Goal: Task Accomplishment & Management: Complete application form

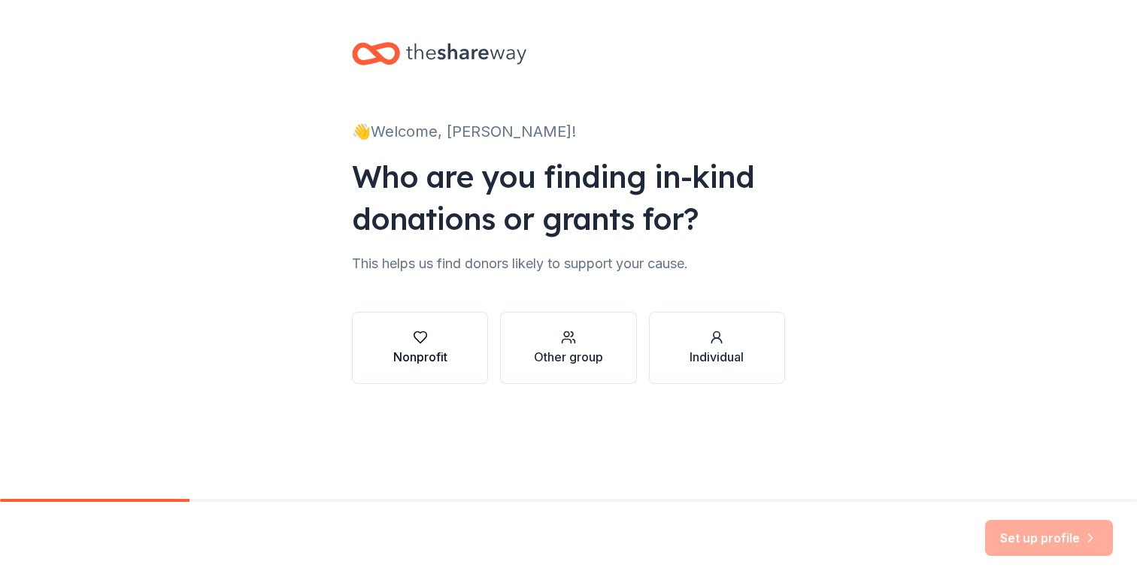
click at [432, 362] on div "Nonprofit" at bounding box center [420, 357] width 54 height 18
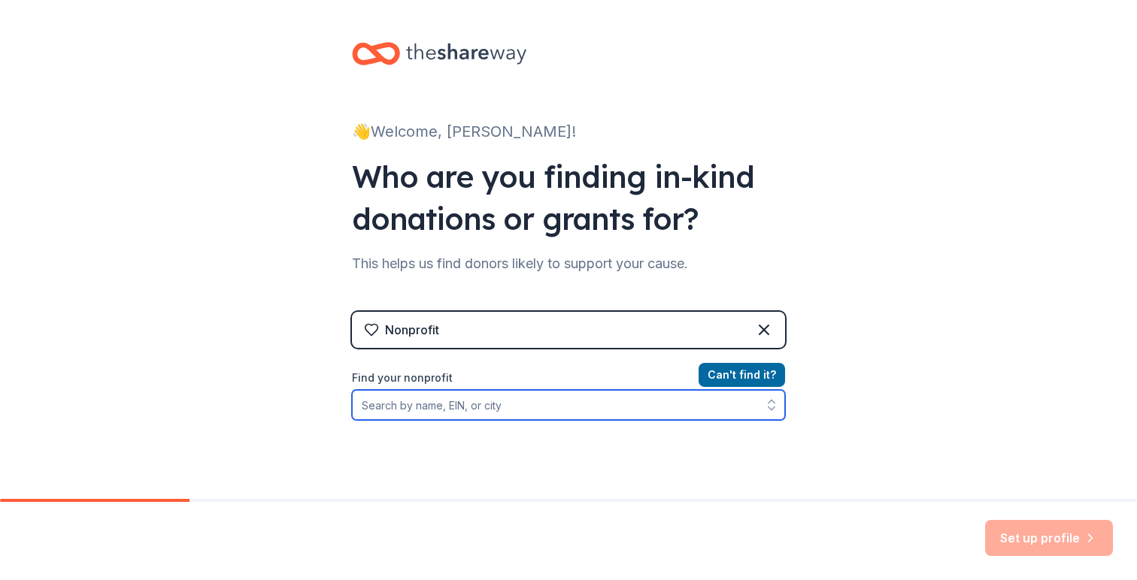
click at [442, 404] on input "Find your nonprofit" at bounding box center [568, 405] width 433 height 30
paste input "https://cliffamilyfoundation.org/grants-program#open-call"
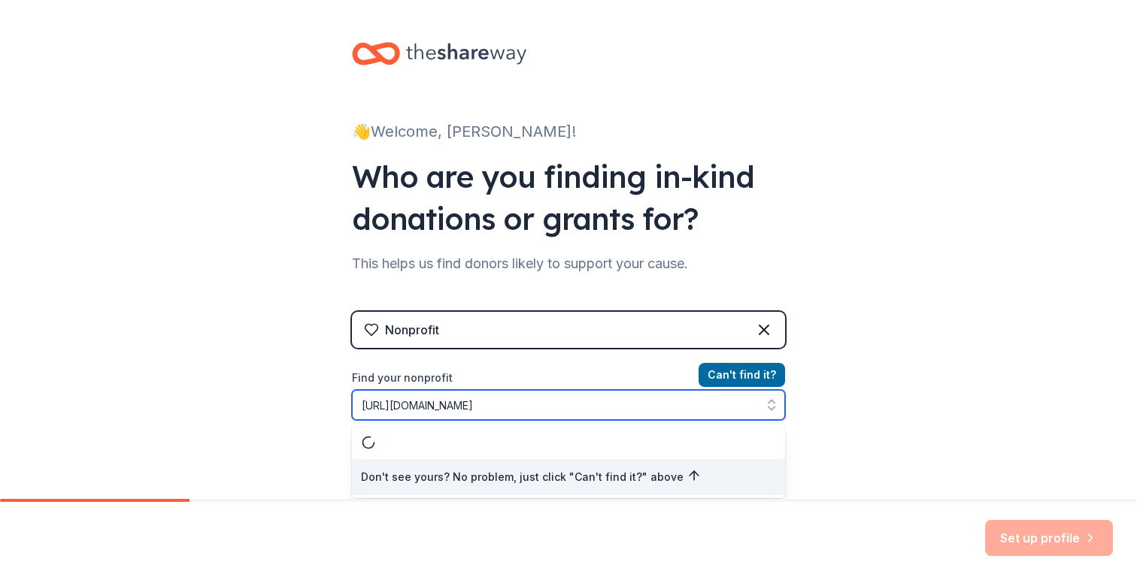
click at [442, 404] on input "https://cliffamilyfoundation.org/grants-program#open-call" at bounding box center [568, 405] width 433 height 30
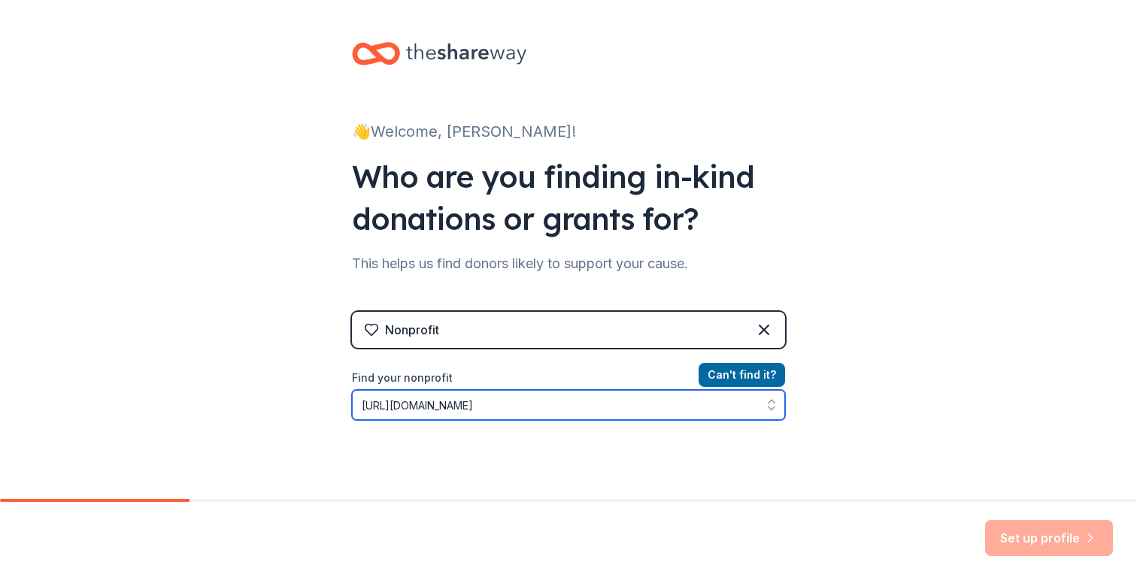
click at [439, 407] on input "https://cliffamilyfoundation.org/grants-program#open-call" at bounding box center [568, 405] width 433 height 30
drag, startPoint x: 536, startPoint y: 407, endPoint x: 261, endPoint y: 399, distance: 275.2
click at [261, 399] on div "👋 Welcome, Caroline! Who are you finding in-kind donations or grants for? This …" at bounding box center [568, 321] width 1137 height 643
type input "Friends of Noyes Park"
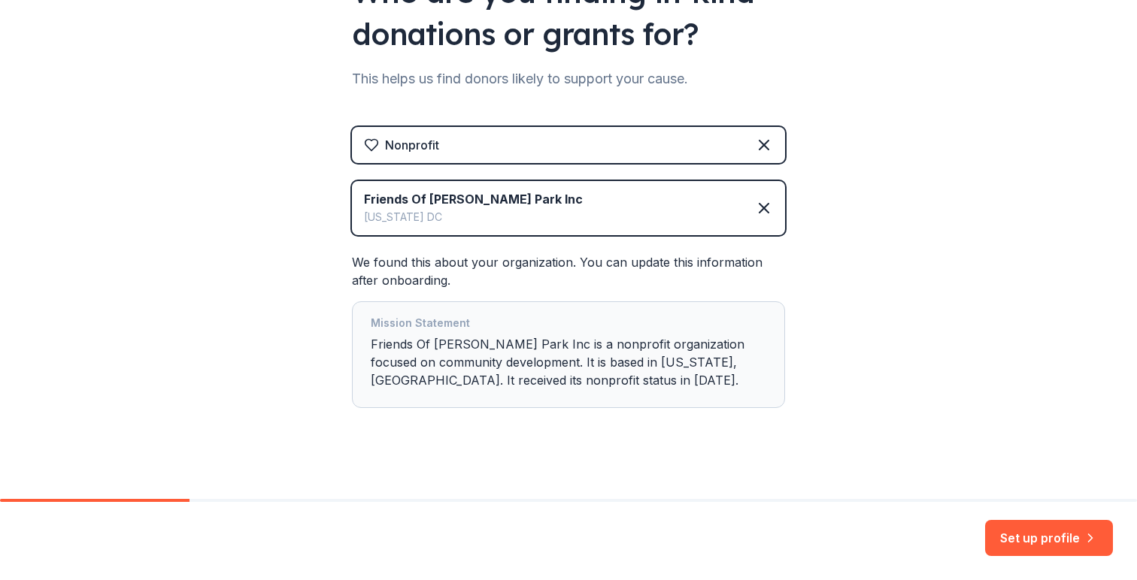
scroll to position [196, 0]
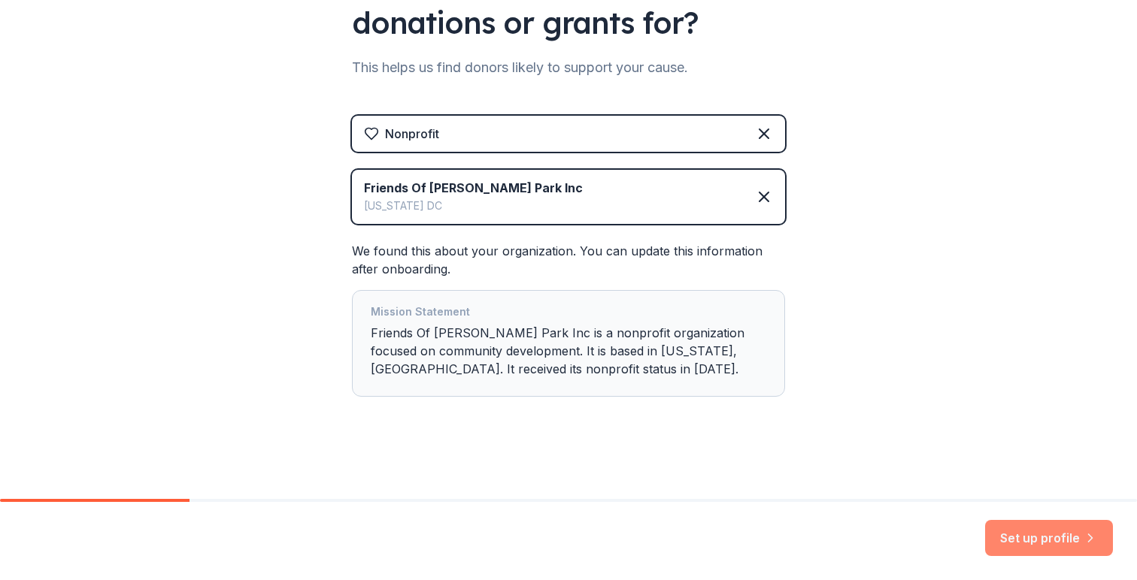
click at [1029, 530] on button "Set up profile" at bounding box center [1049, 538] width 128 height 36
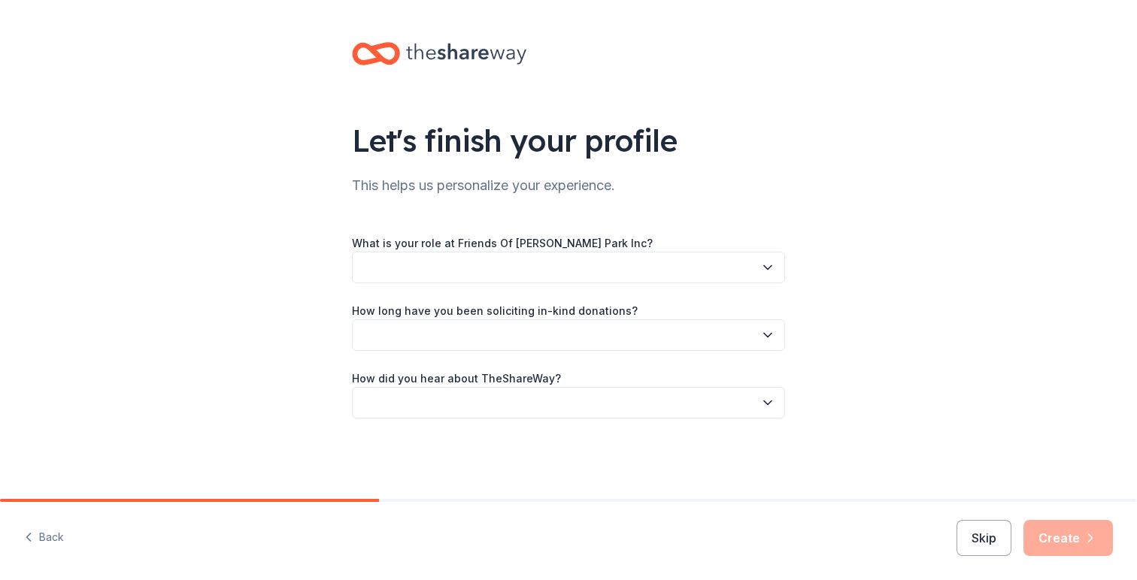
click at [588, 260] on button "button" at bounding box center [568, 268] width 433 height 32
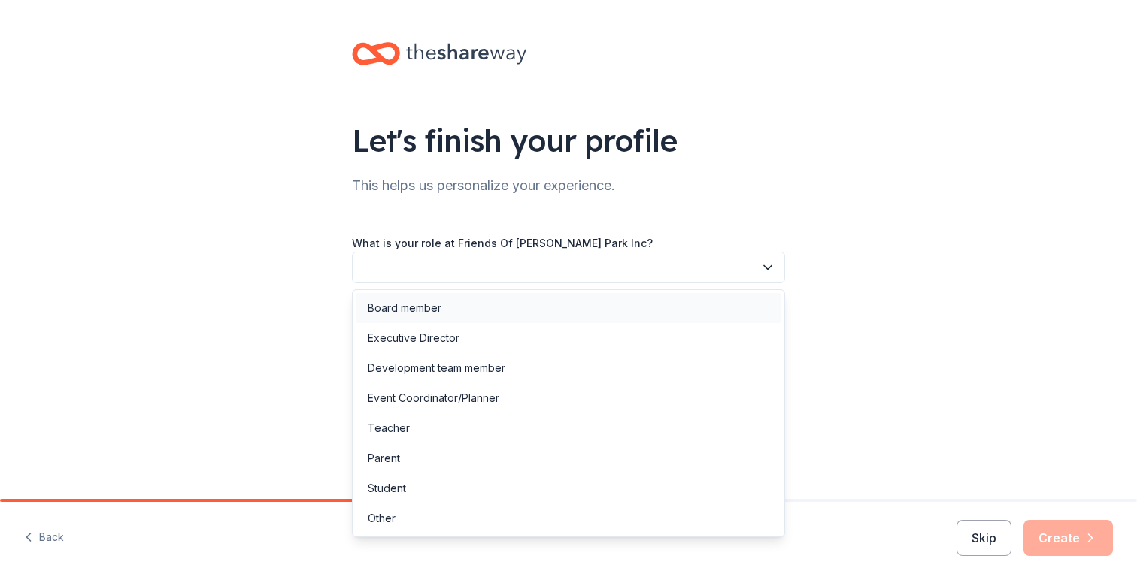
click at [517, 298] on div "Board member" at bounding box center [568, 308] width 425 height 30
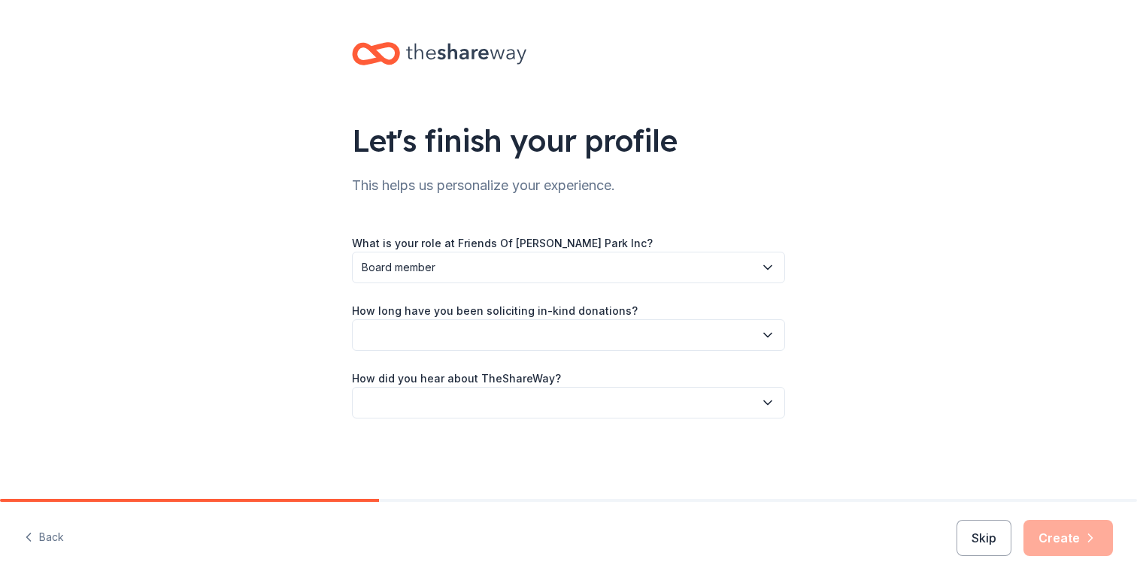
click at [490, 338] on button "button" at bounding box center [568, 335] width 433 height 32
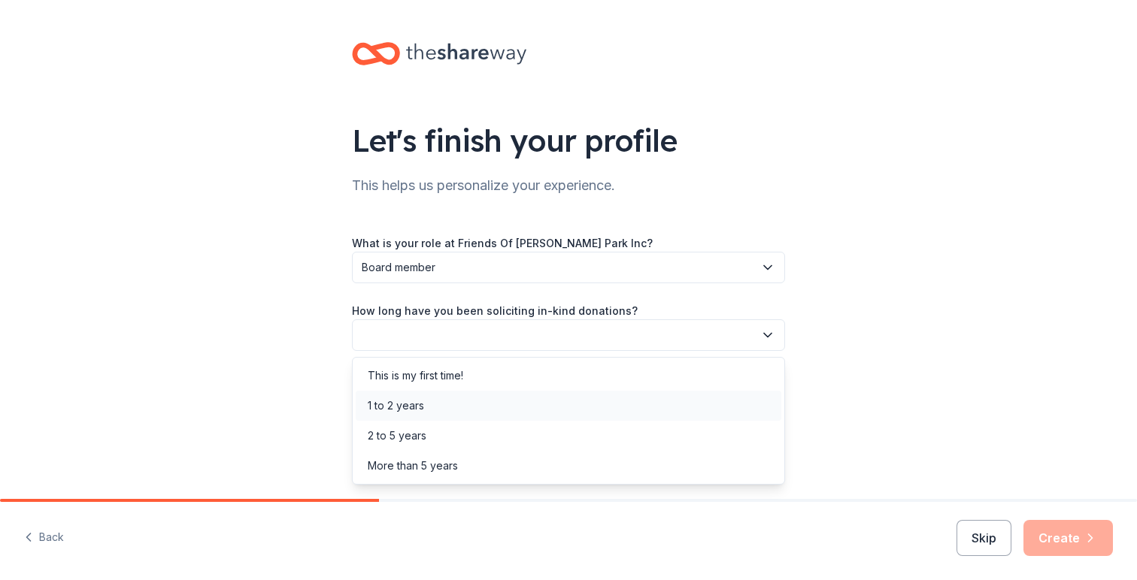
click at [442, 394] on div "1 to 2 years" at bounding box center [568, 406] width 425 height 30
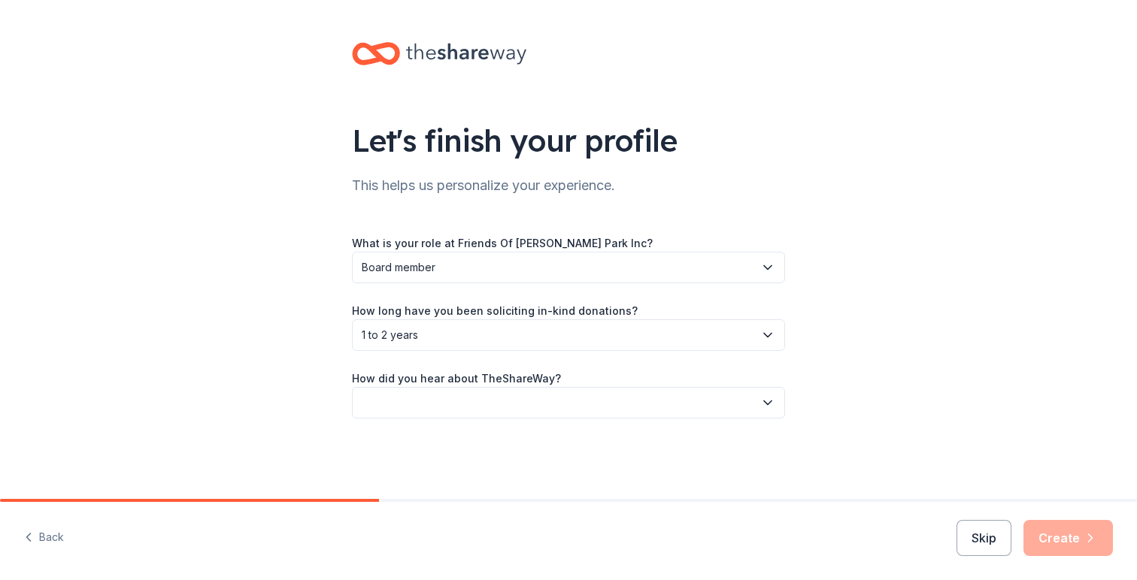
click at [492, 335] on span "1 to 2 years" at bounding box center [558, 335] width 392 height 18
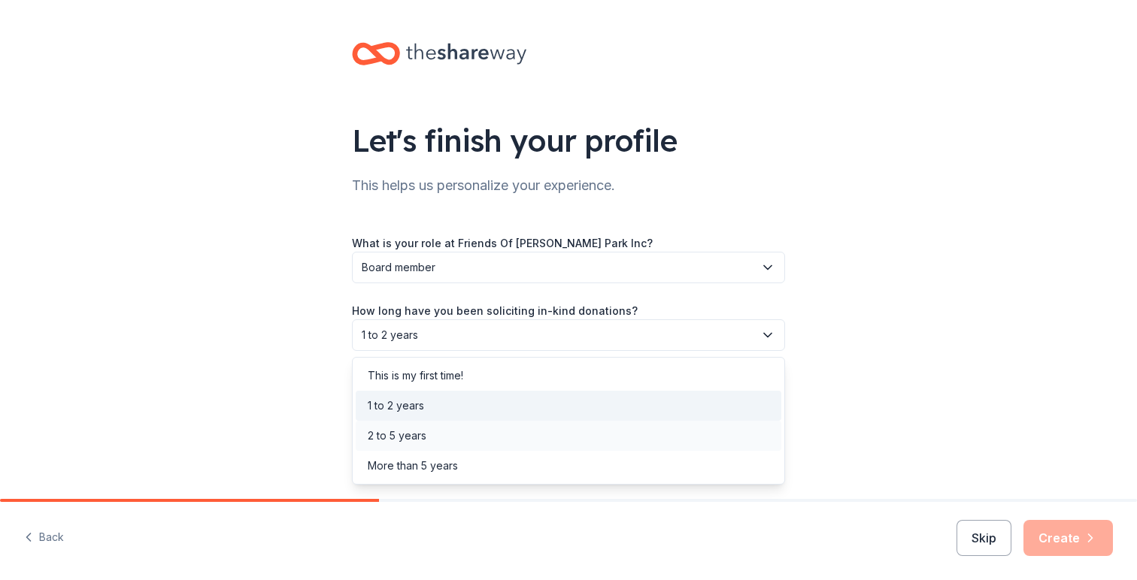
click at [428, 435] on div "2 to 5 years" at bounding box center [568, 436] width 425 height 30
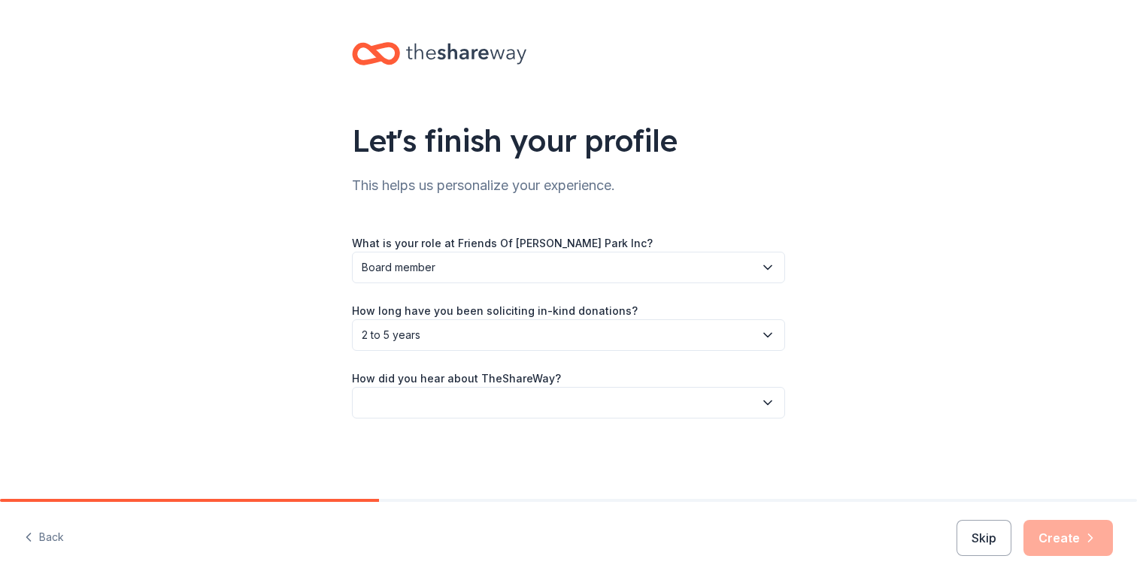
click at [438, 404] on button "button" at bounding box center [568, 403] width 433 height 32
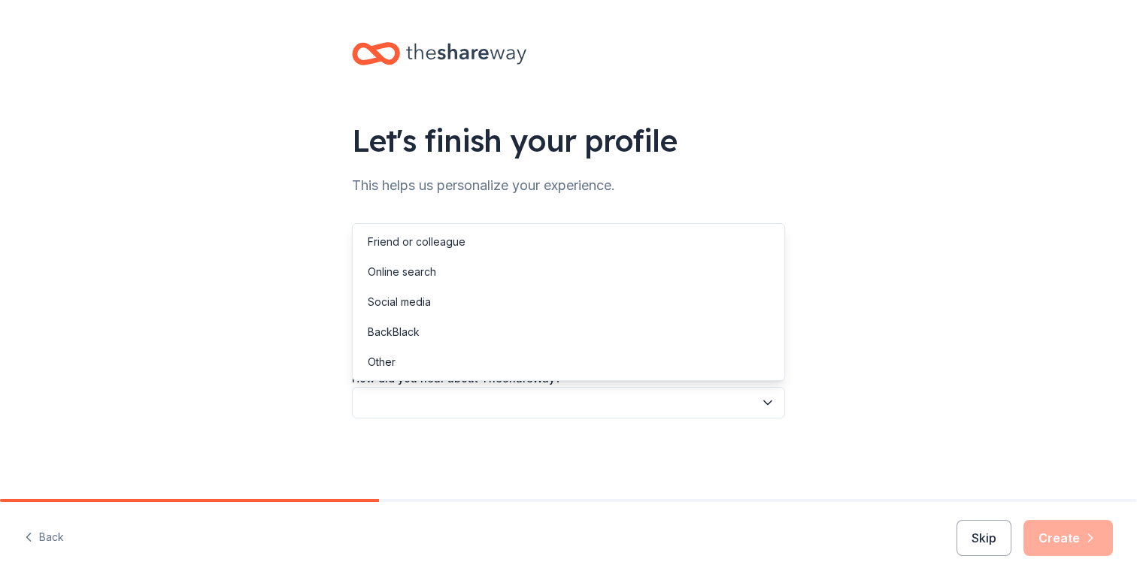
click at [278, 401] on div "Let's finish your profile This helps us personalize your experience. What is yo…" at bounding box center [568, 245] width 1137 height 491
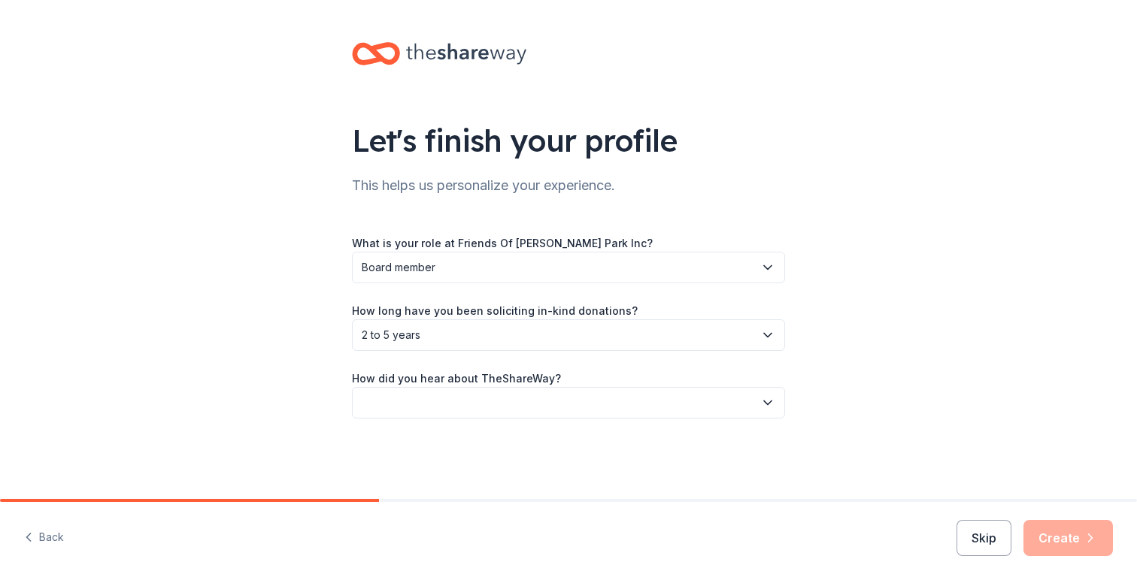
click at [438, 409] on button "button" at bounding box center [568, 403] width 433 height 32
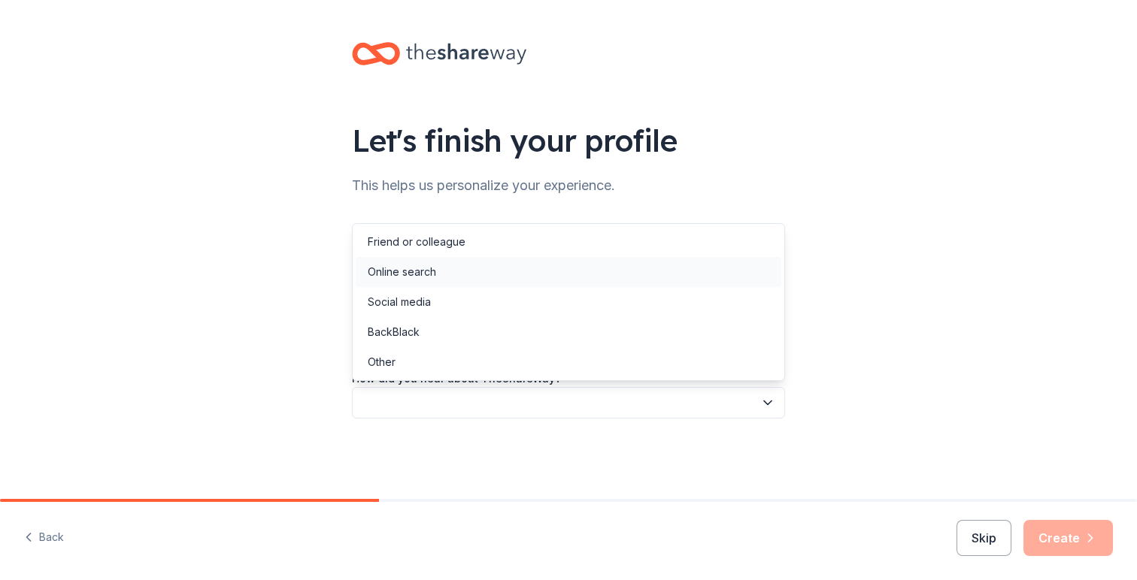
click at [440, 263] on div "Online search" at bounding box center [568, 272] width 425 height 30
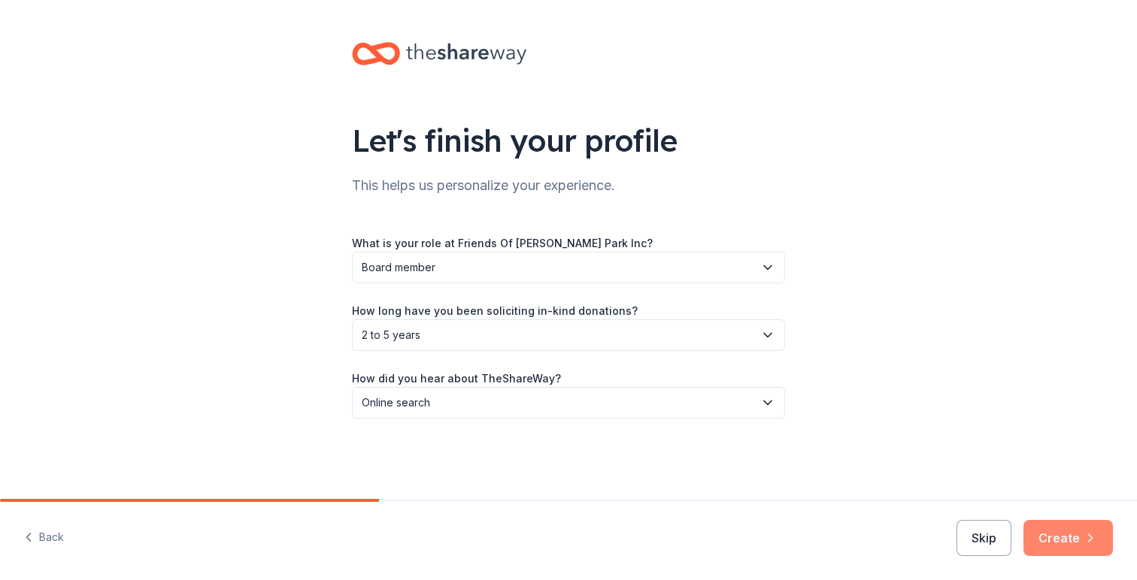
click at [1075, 535] on button "Create" at bounding box center [1067, 538] width 89 height 36
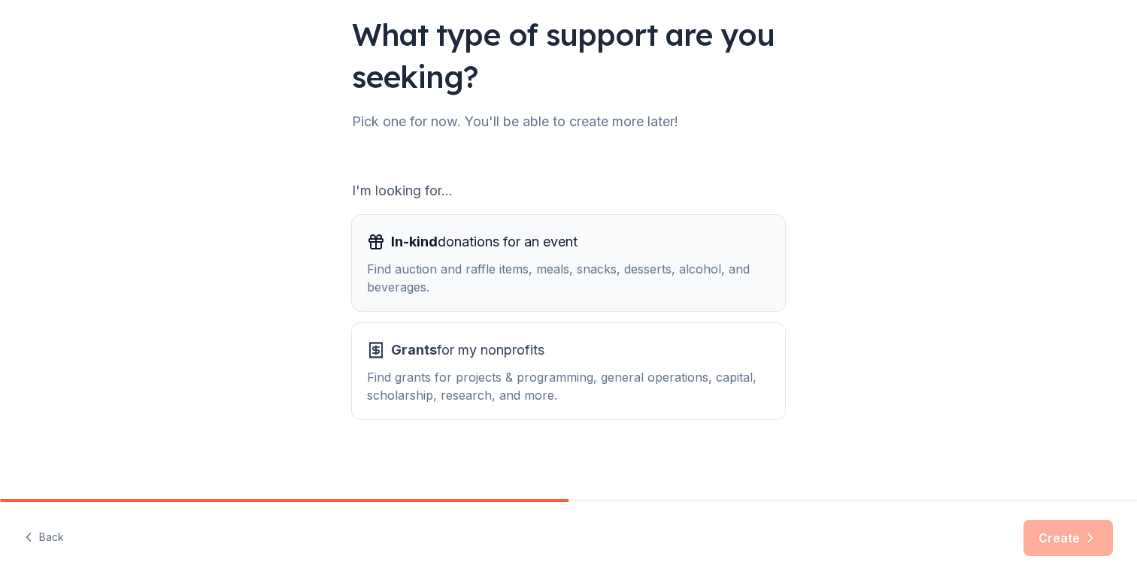
scroll to position [107, 0]
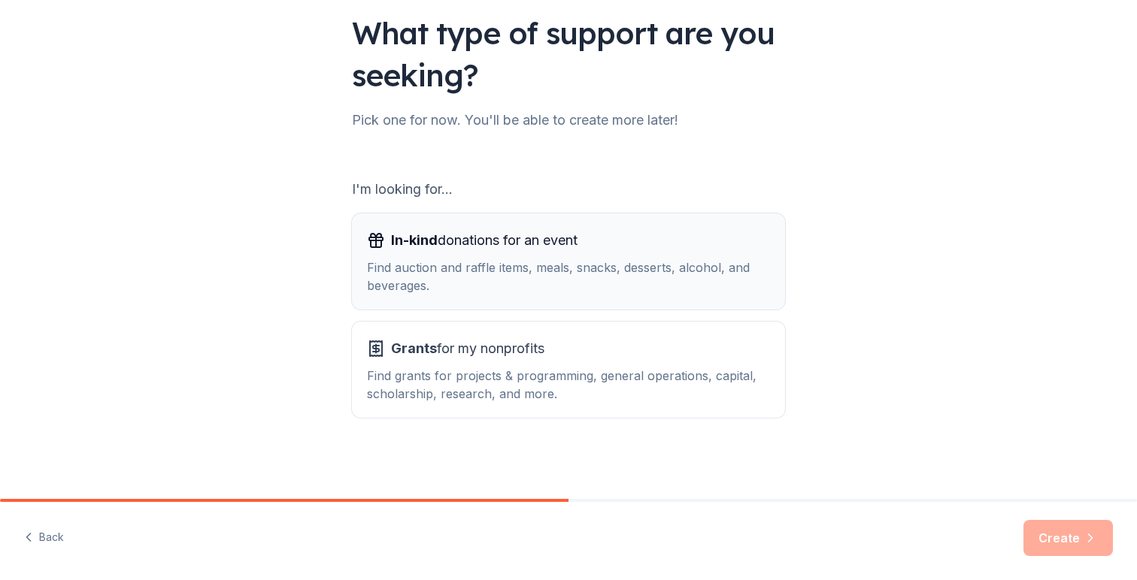
click at [597, 250] on div "In-kind donations for an event" at bounding box center [568, 241] width 403 height 24
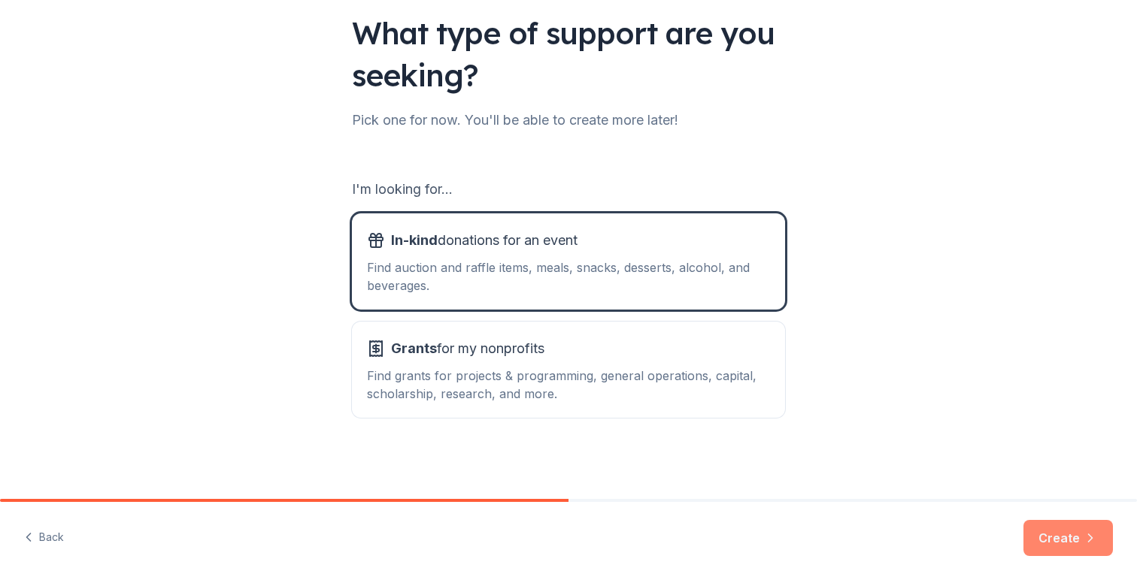
click at [1070, 540] on button "Create" at bounding box center [1067, 538] width 89 height 36
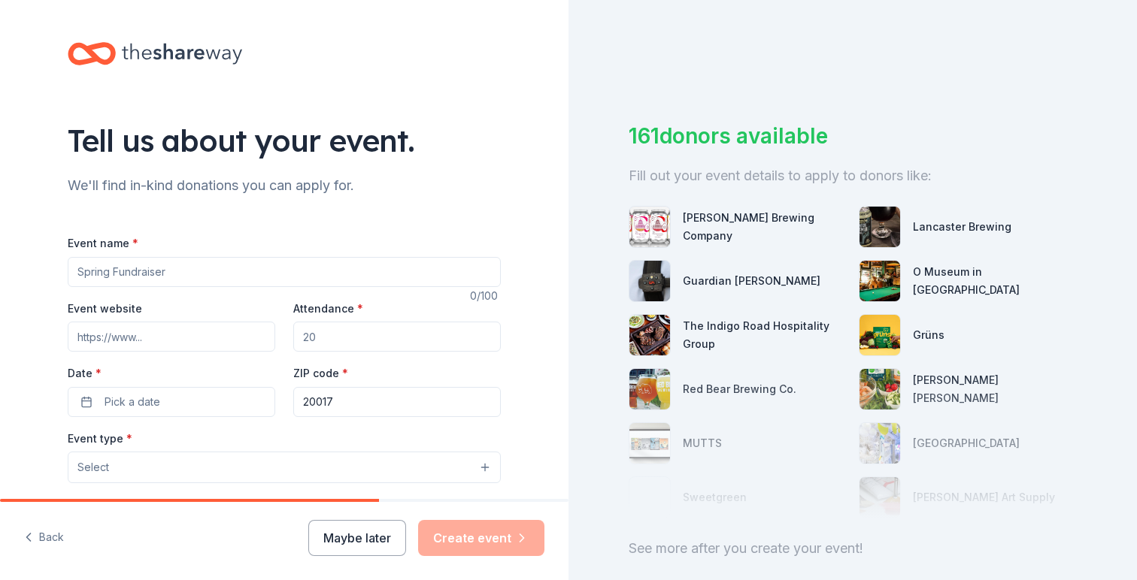
click at [377, 261] on input "Event name *" at bounding box center [284, 272] width 433 height 30
type input "[DATE] Parade and Party"
click at [163, 327] on input "Event website" at bounding box center [171, 337] width 207 height 30
paste input "https://www.friendsofnoyespark.org/2025-halloween-parade-and-party"
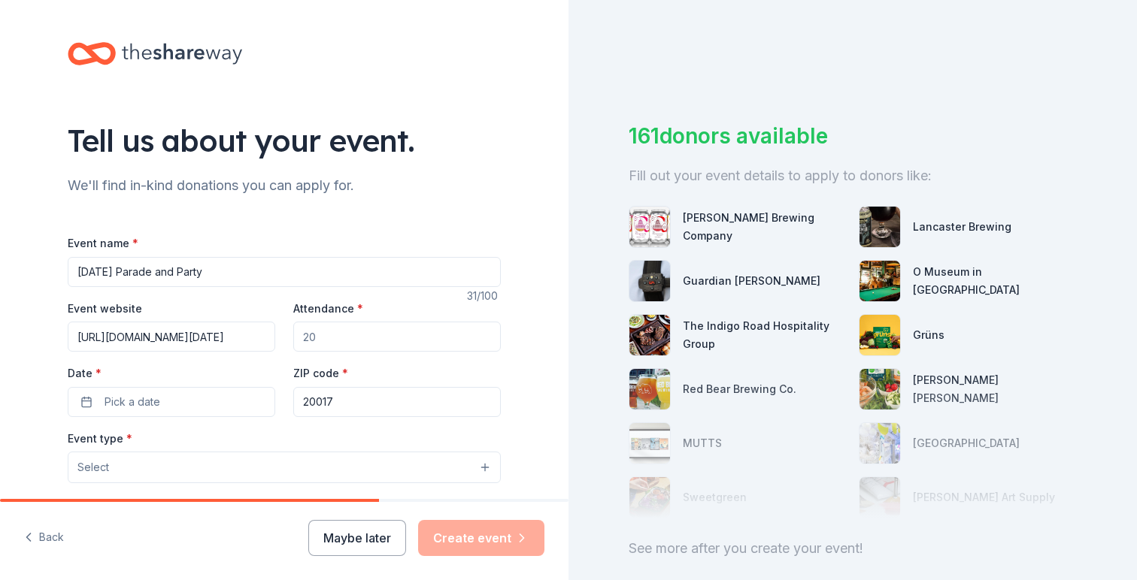
type input "https://www.friendsofnoyespark.org/2025-halloween-parade-and-party"
click at [314, 333] on input "Attendance *" at bounding box center [396, 337] width 207 height 30
type input "400"
click at [210, 400] on button "Pick a date" at bounding box center [171, 402] width 207 height 30
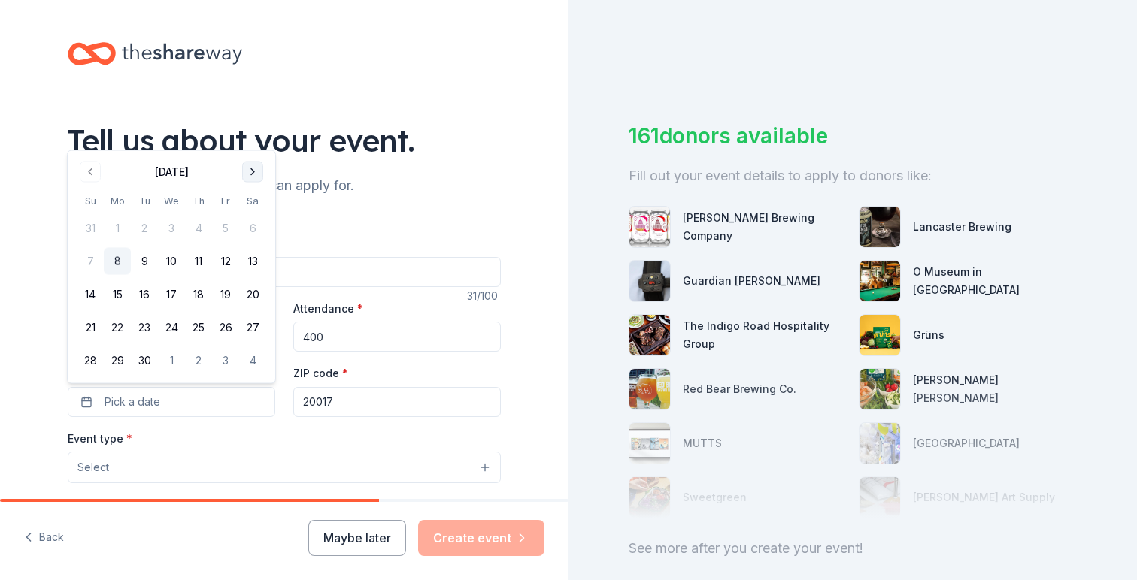
click at [253, 168] on button "Go to next month" at bounding box center [252, 172] width 21 height 21
click at [92, 350] on button "26" at bounding box center [90, 360] width 27 height 27
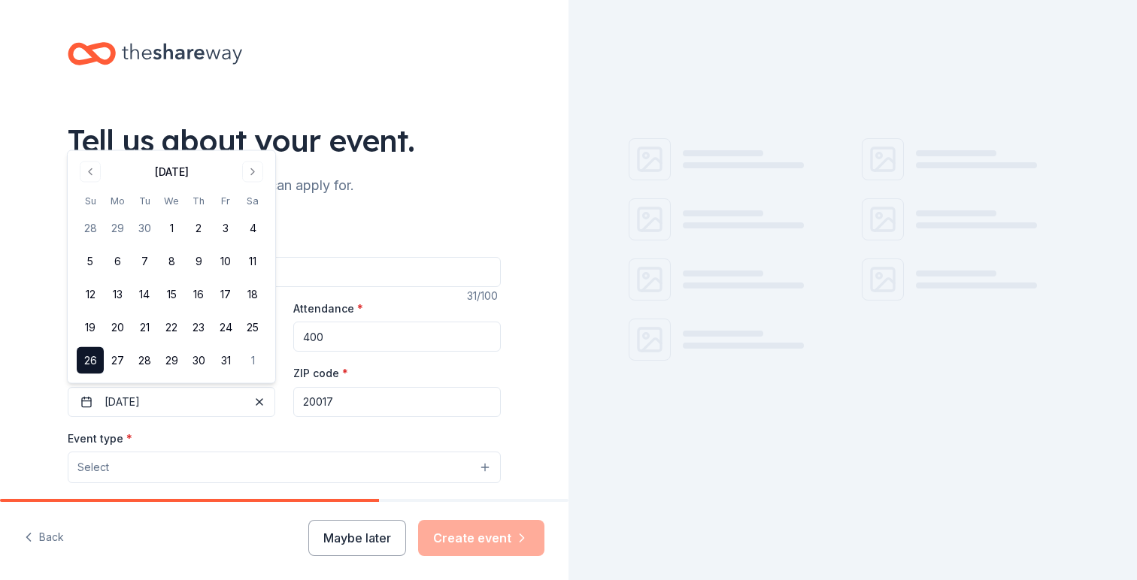
click at [149, 477] on button "Select" at bounding box center [284, 468] width 433 height 32
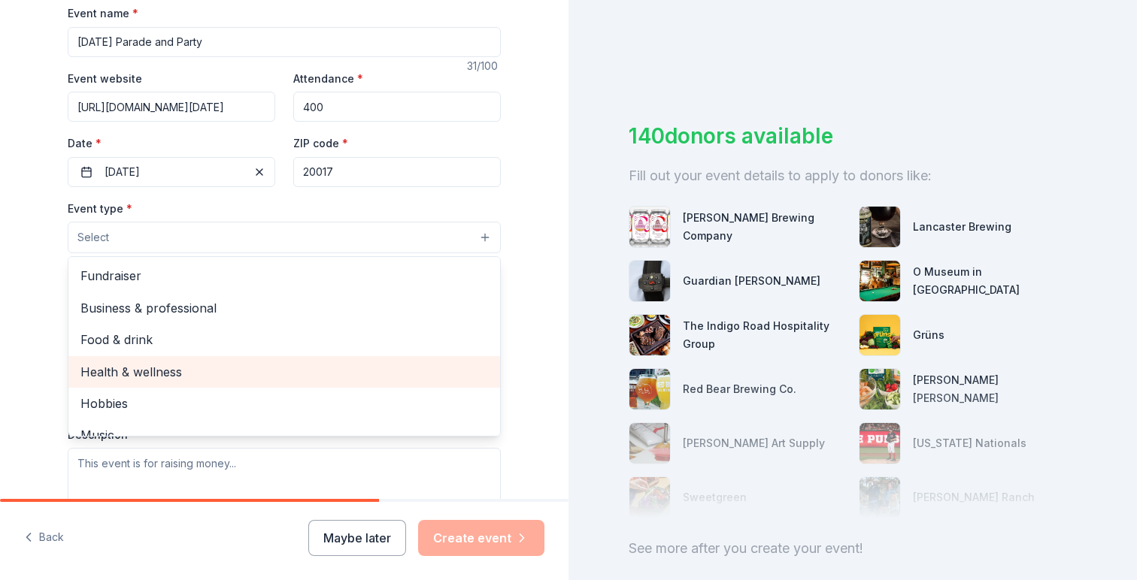
scroll to position [50, 0]
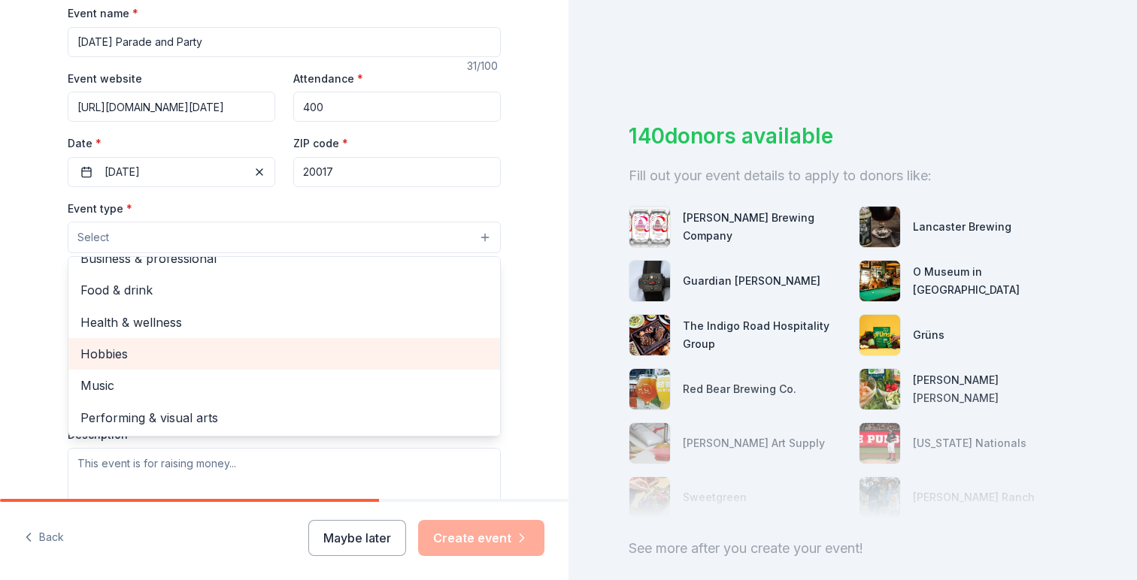
click at [144, 353] on span "Hobbies" at bounding box center [283, 354] width 407 height 20
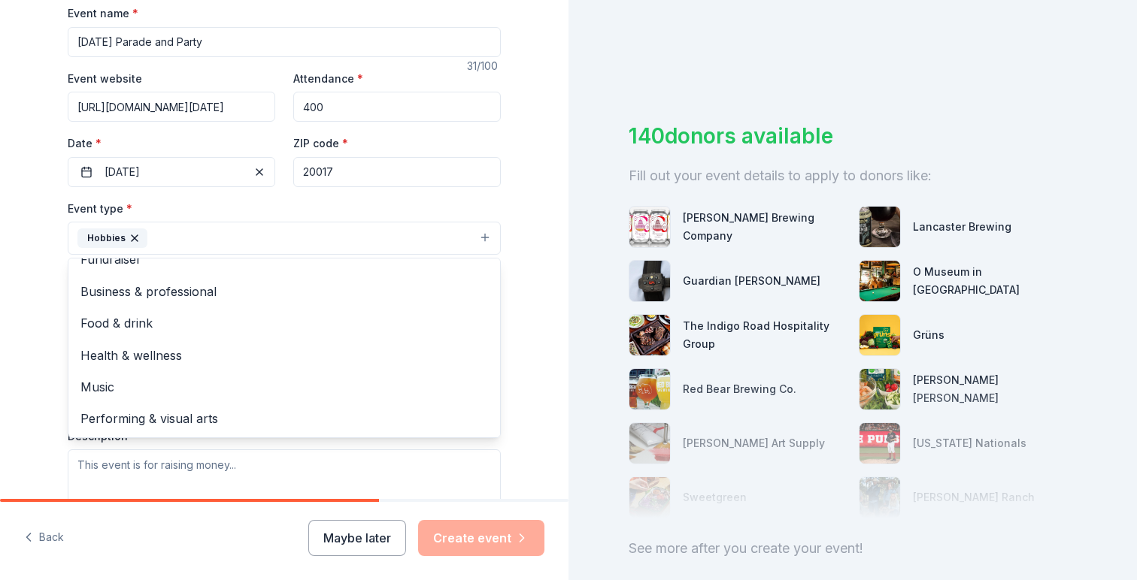
click at [38, 348] on div "Tell us about your event. We'll find in-kind donations you can apply for. Event…" at bounding box center [284, 271] width 568 height 1002
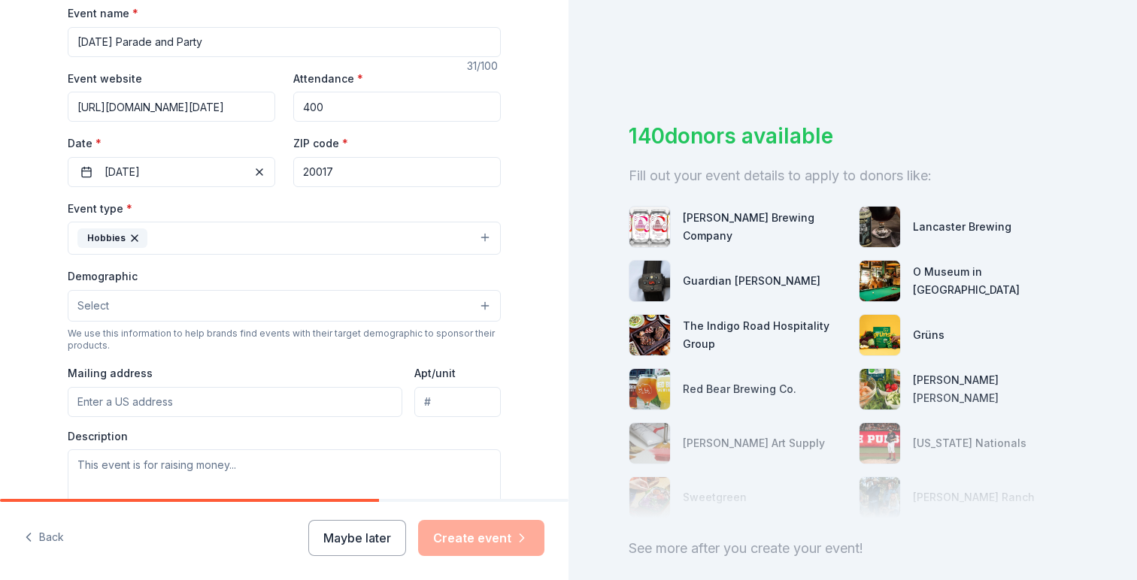
click at [120, 301] on button "Select" at bounding box center [284, 306] width 433 height 32
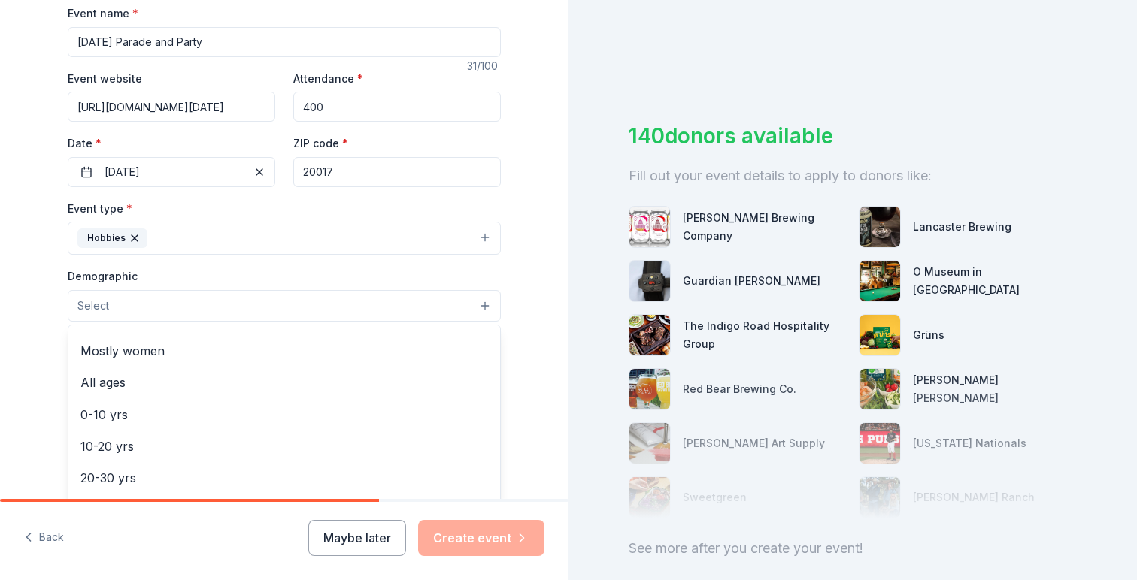
scroll to position [0, 0]
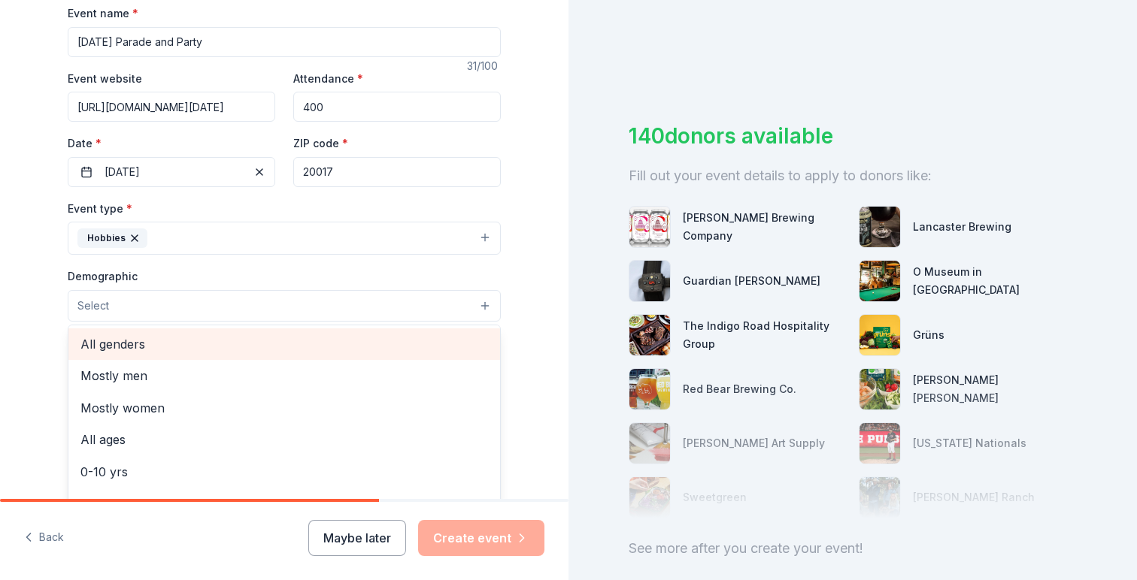
click at [153, 353] on span "All genders" at bounding box center [283, 345] width 407 height 20
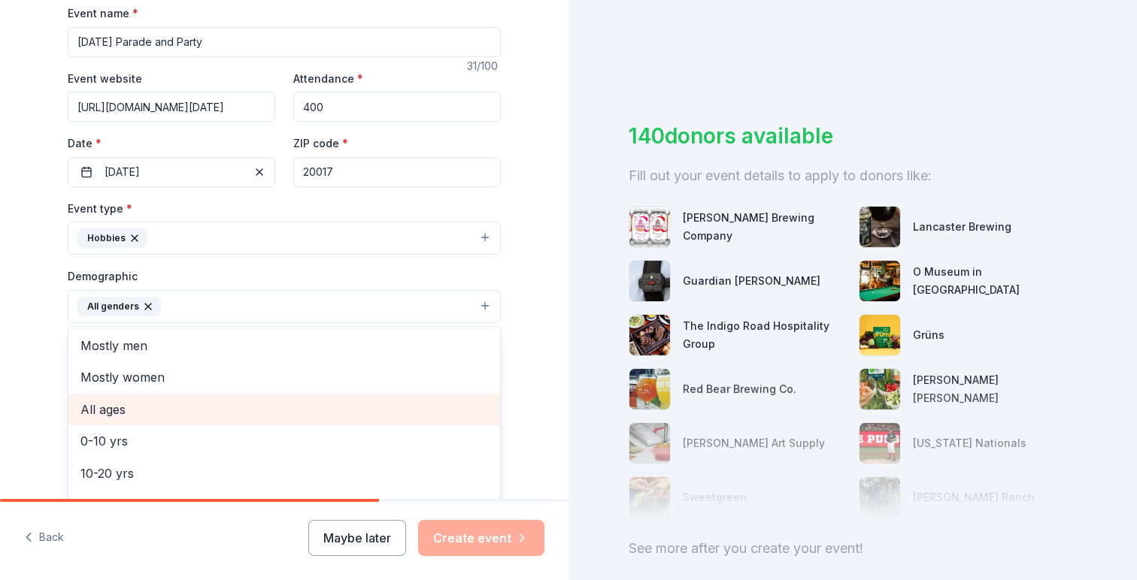
click at [152, 407] on span "All ages" at bounding box center [283, 410] width 407 height 20
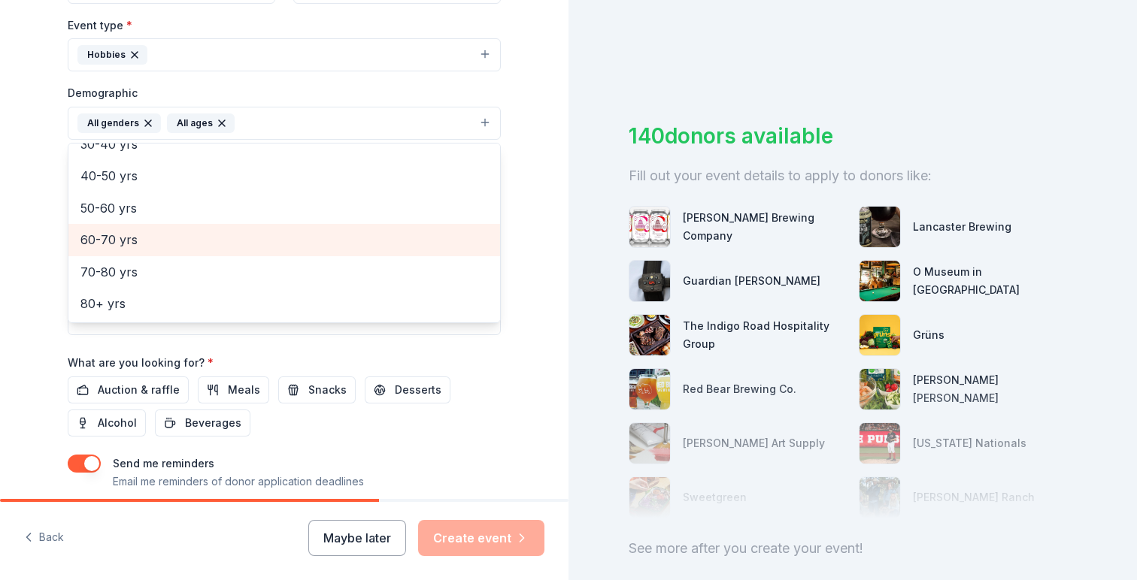
scroll to position [485, 0]
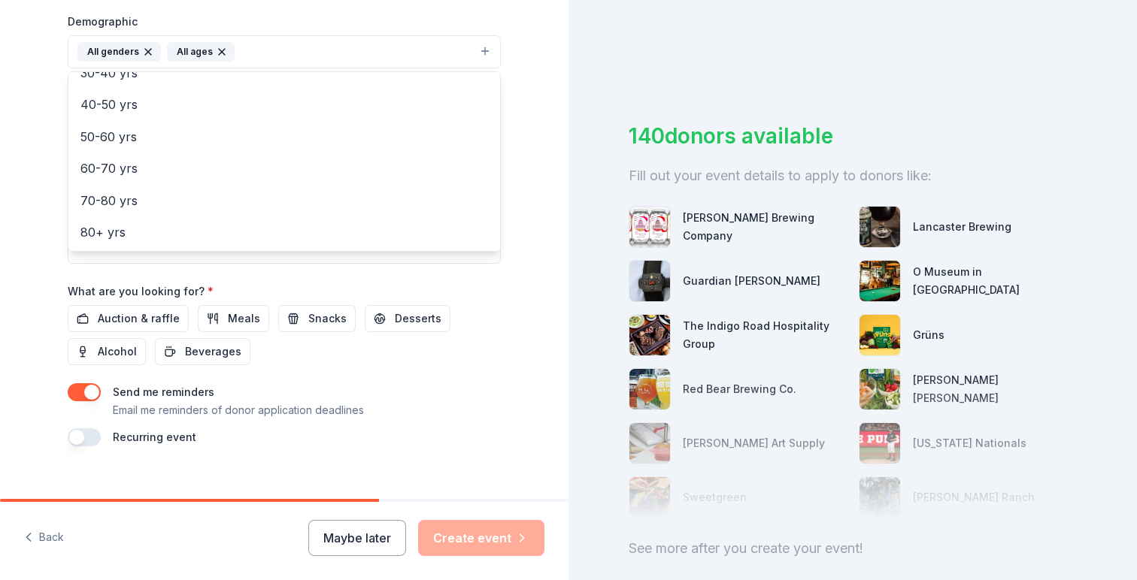
click at [40, 256] on div "Tell us about your event. We'll find in-kind donations you can apply for. Event…" at bounding box center [284, 17] width 568 height 1004
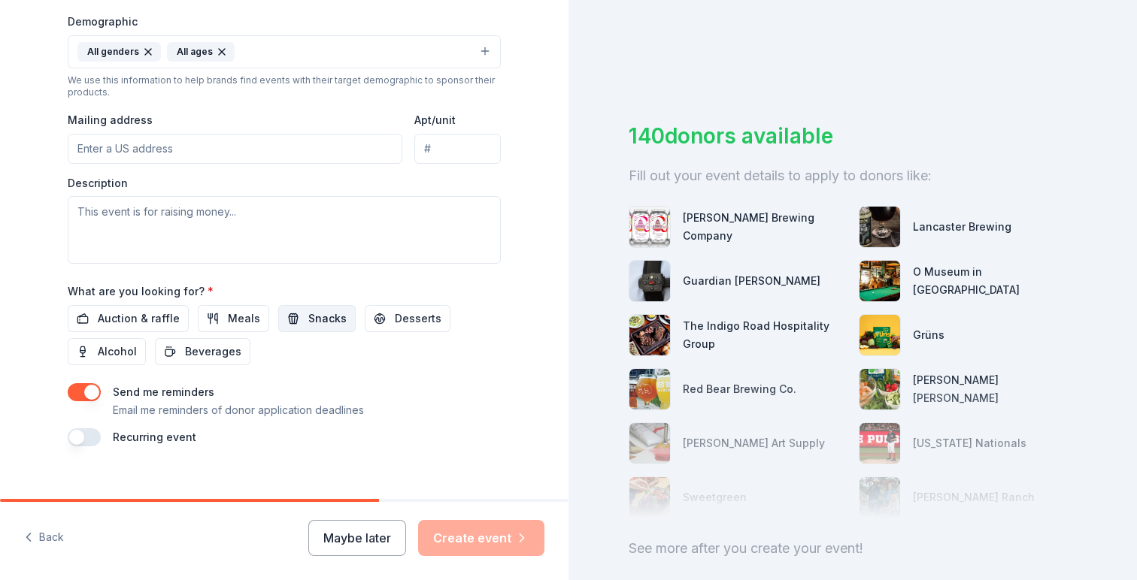
click at [308, 322] on span "Snacks" at bounding box center [327, 319] width 38 height 18
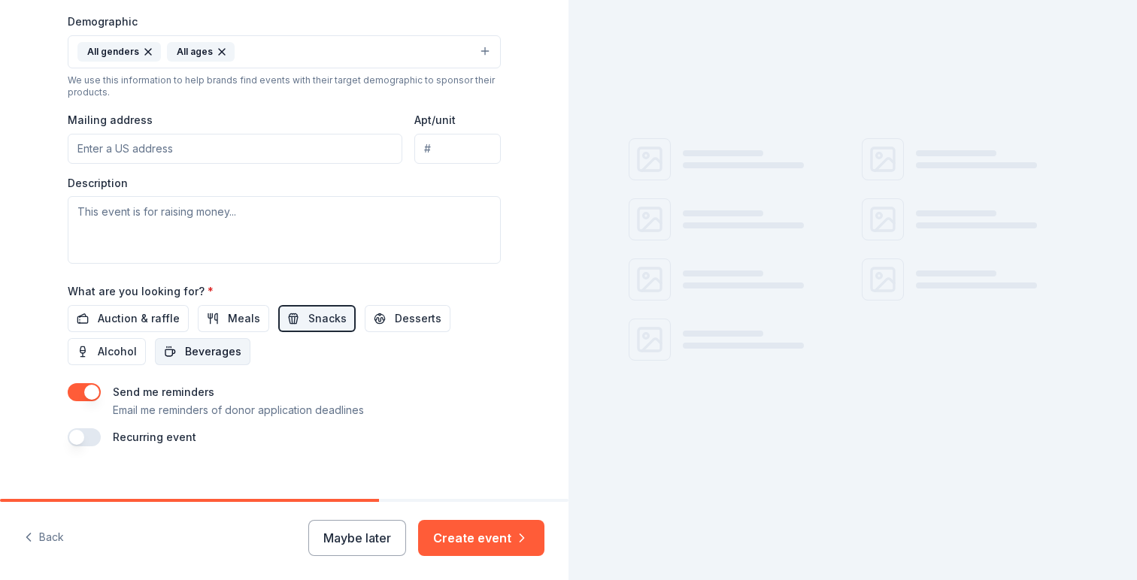
click at [220, 353] on span "Beverages" at bounding box center [213, 352] width 56 height 18
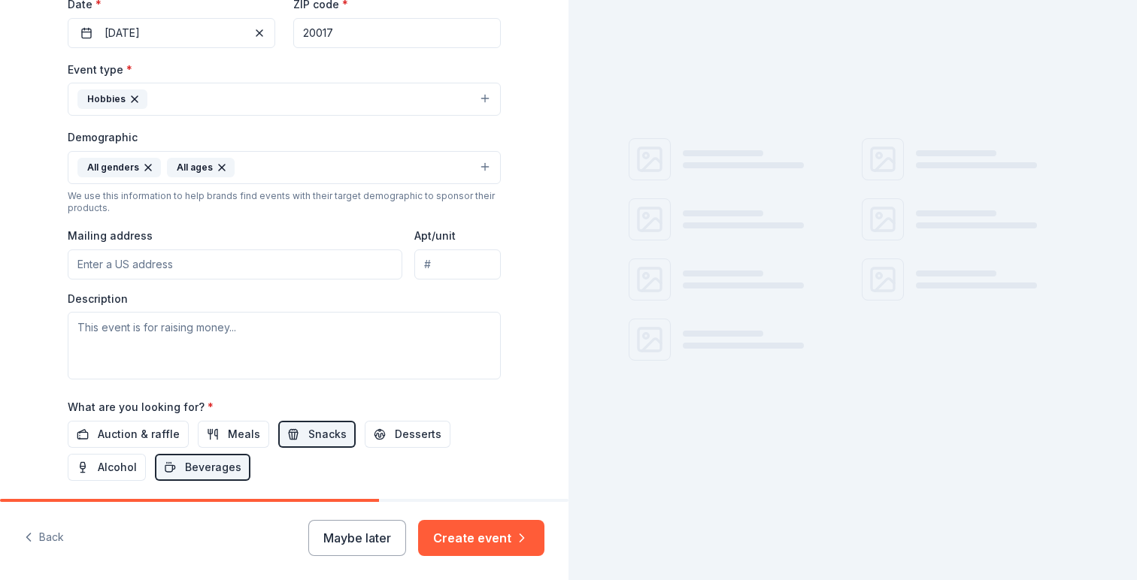
scroll to position [367, 0]
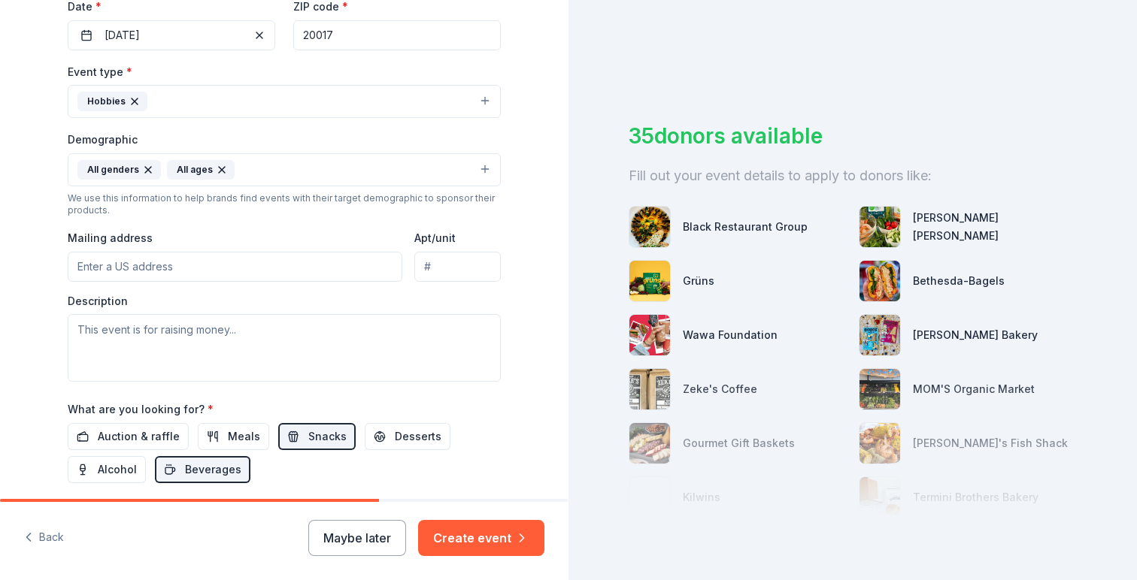
click at [202, 272] on input "Mailing address" at bounding box center [235, 267] width 335 height 30
type input "3115 7th Street Northeast, Washington, DC, 20017"
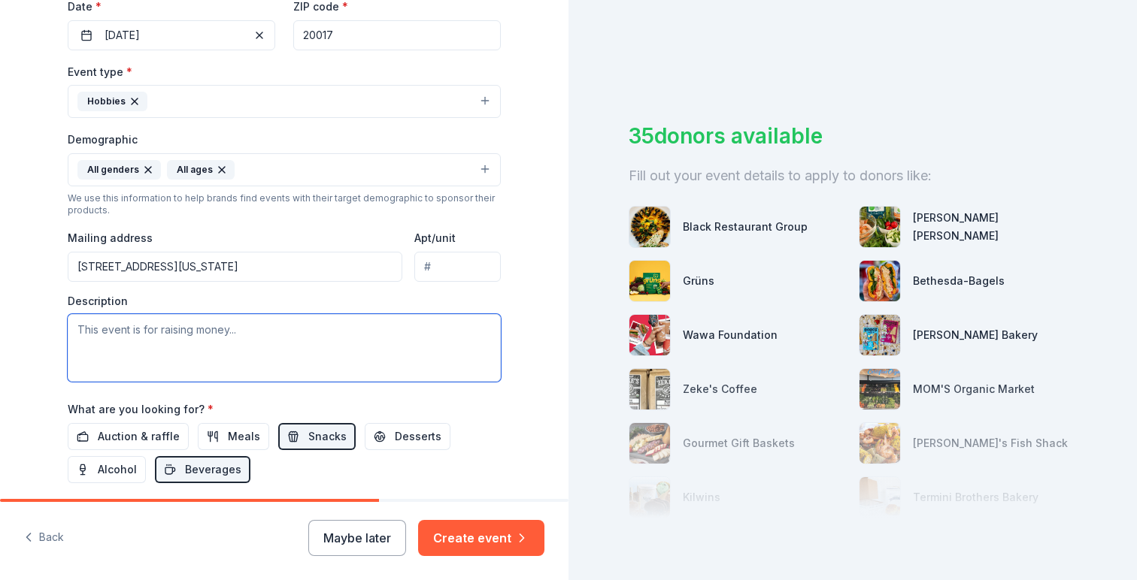
click at [167, 331] on textarea at bounding box center [284, 348] width 433 height 68
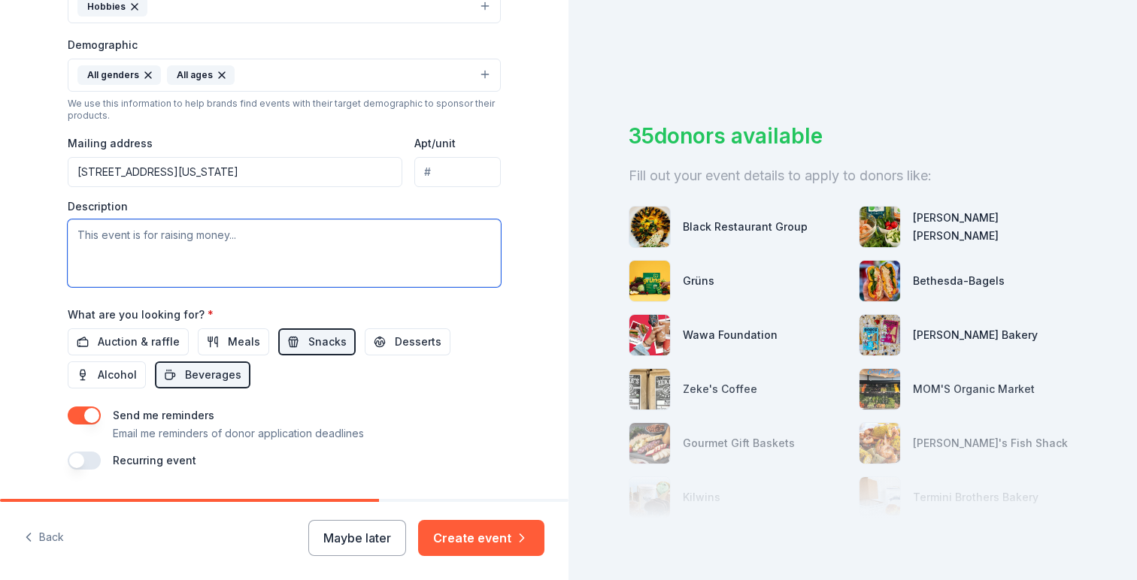
scroll to position [504, 0]
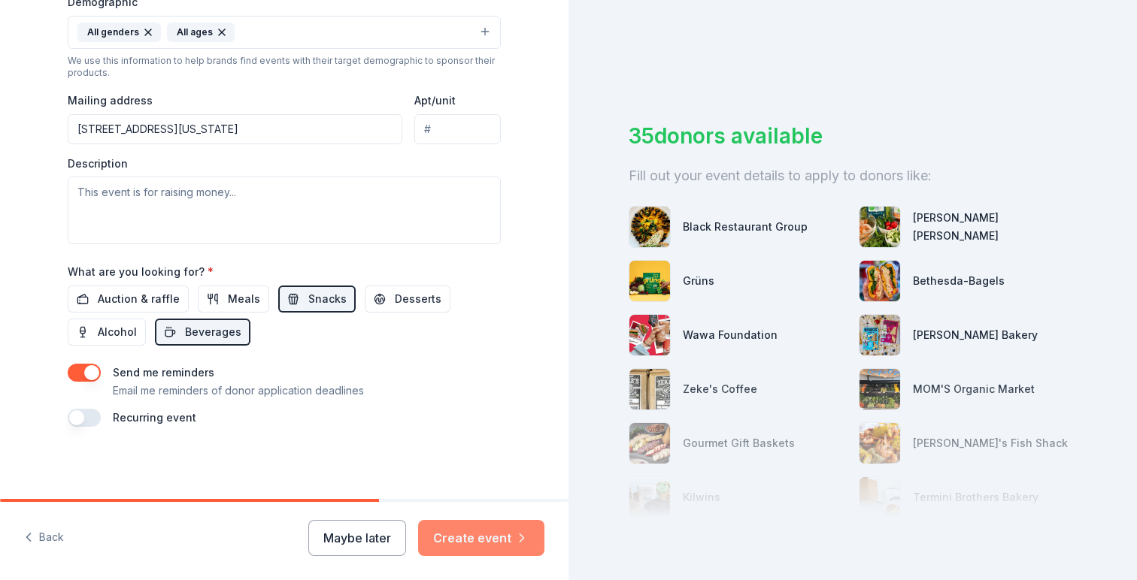
click at [480, 532] on button "Create event" at bounding box center [481, 538] width 126 height 36
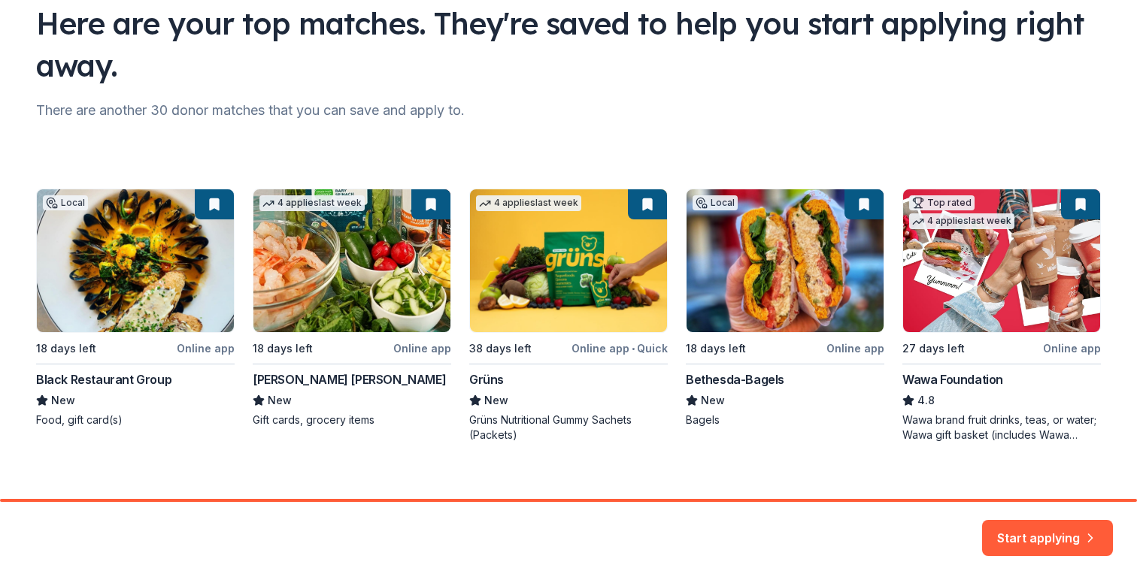
scroll to position [133, 0]
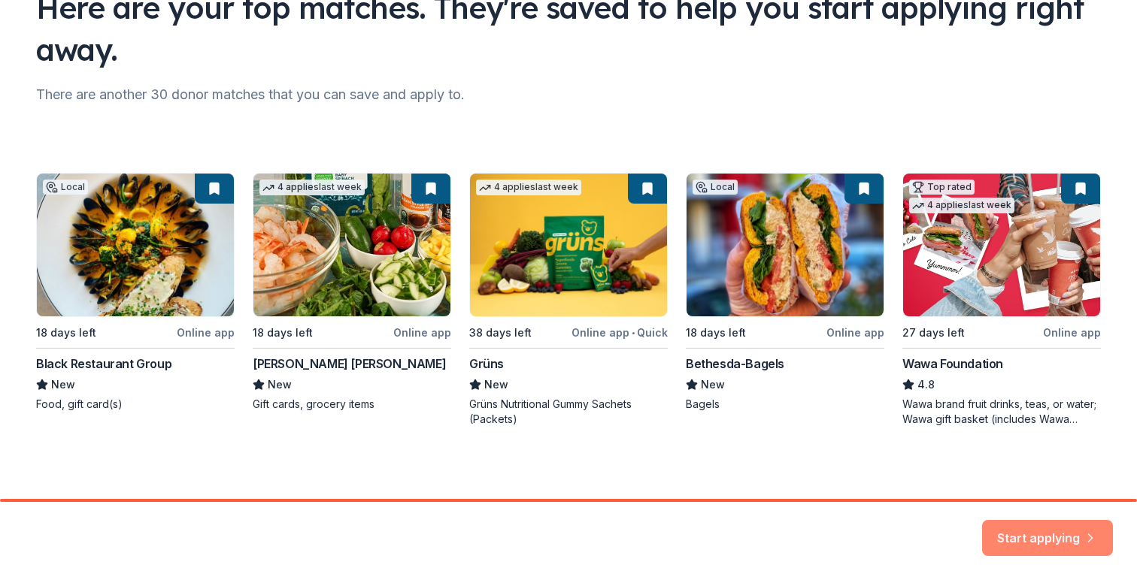
click at [1010, 519] on button "Start applying" at bounding box center [1047, 531] width 131 height 36
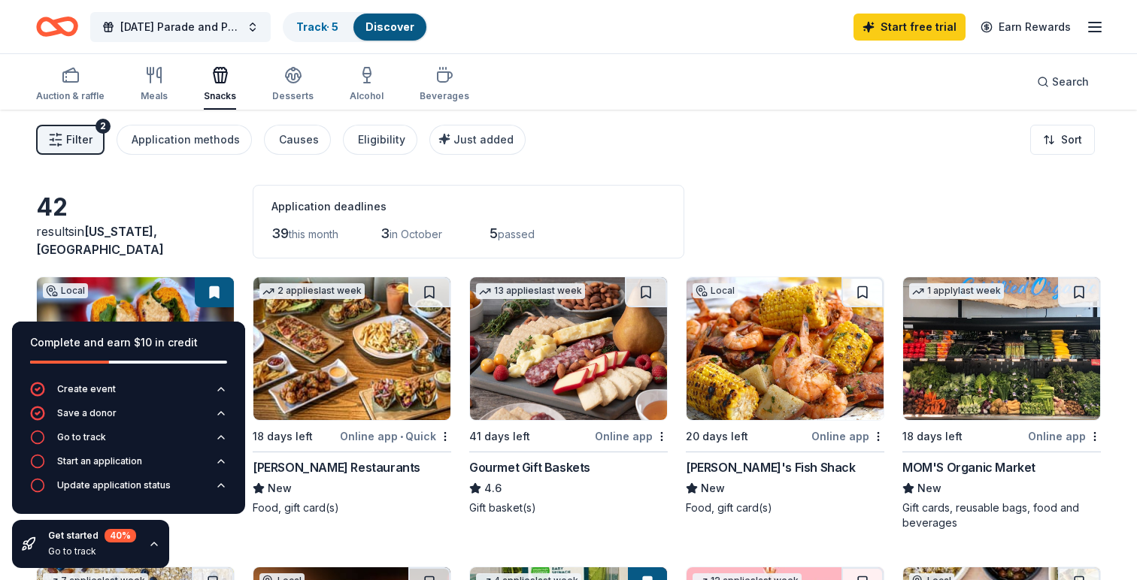
click at [156, 545] on icon "button" at bounding box center [154, 544] width 6 height 3
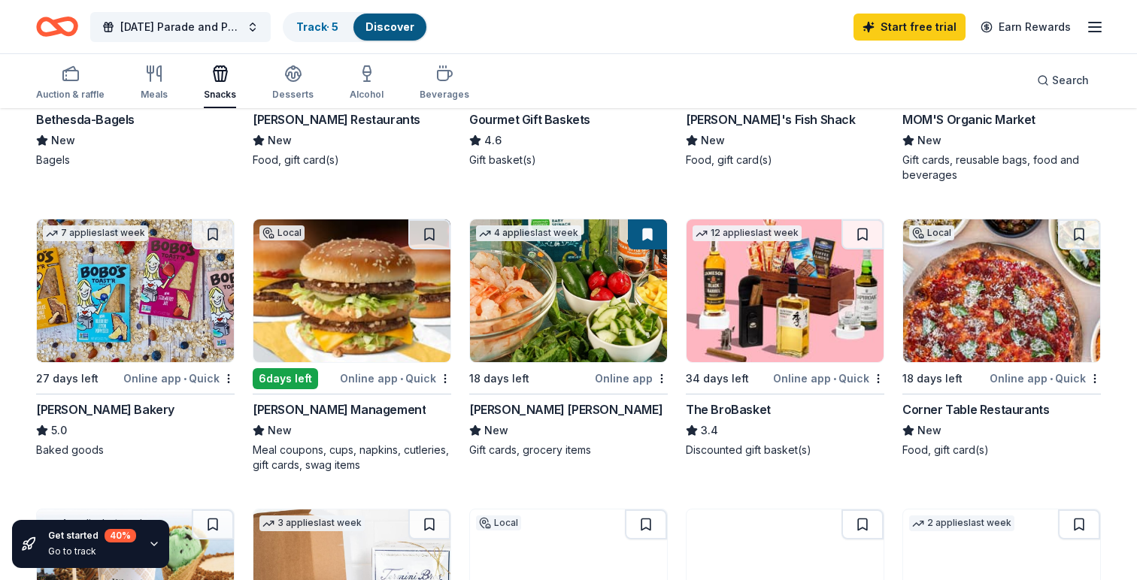
scroll to position [350, 0]
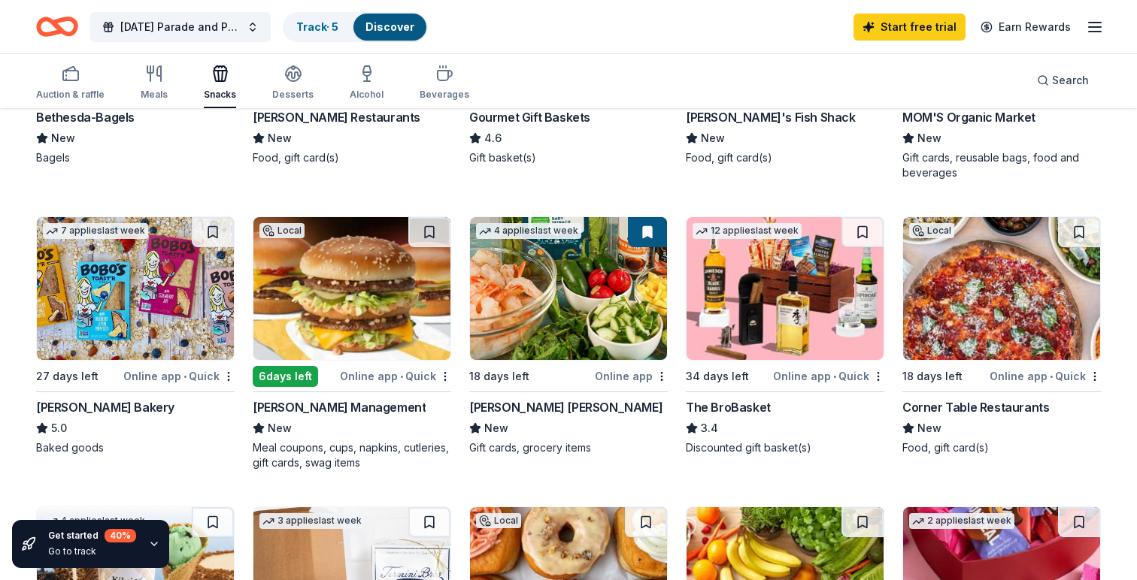
click at [566, 302] on img at bounding box center [568, 288] width 197 height 143
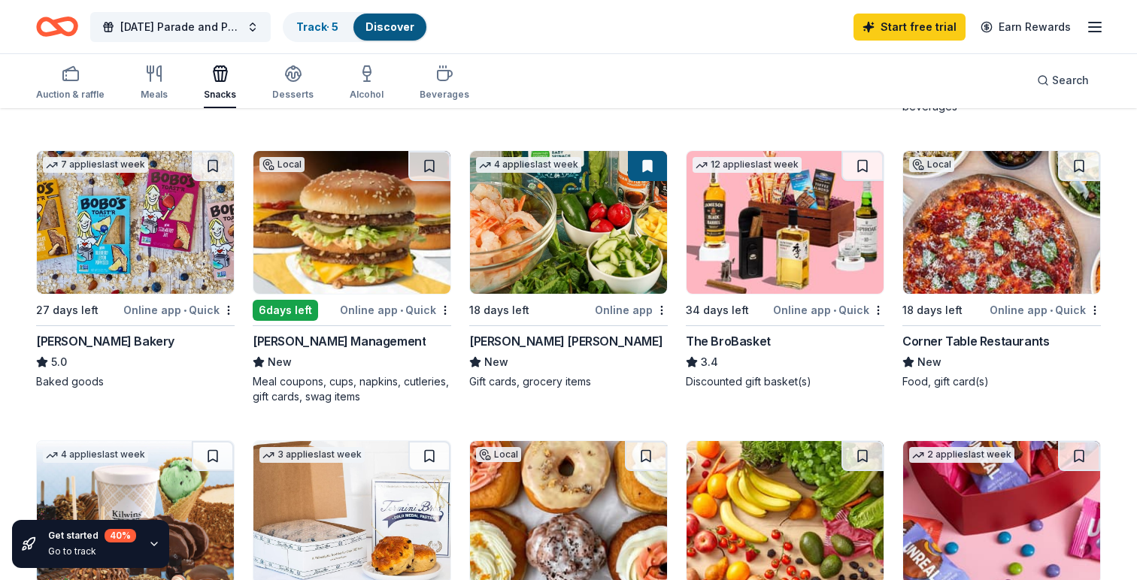
scroll to position [413, 0]
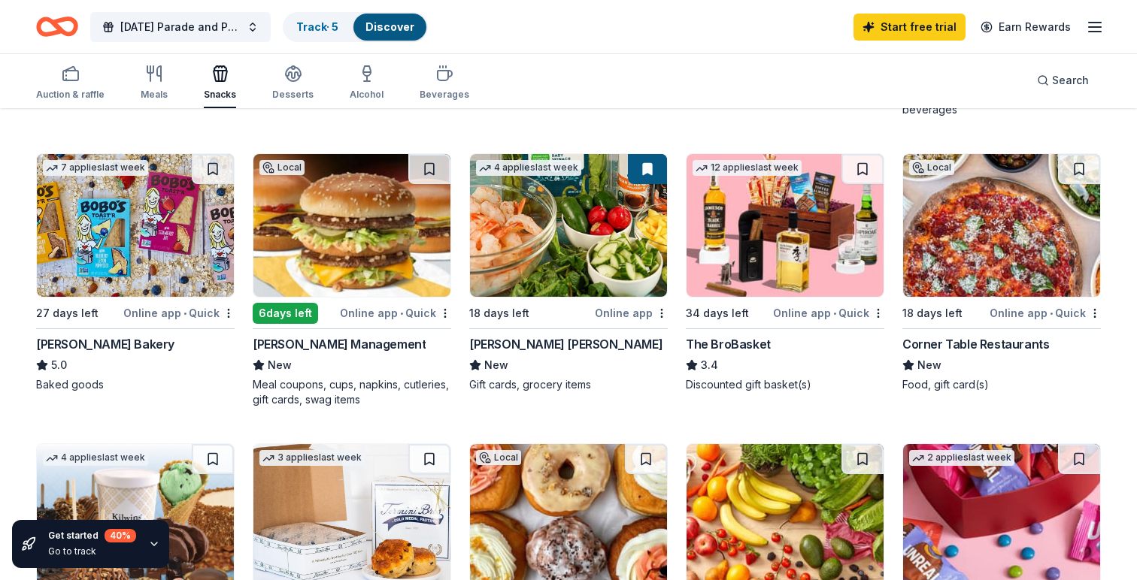
click at [159, 248] on img at bounding box center [135, 225] width 197 height 143
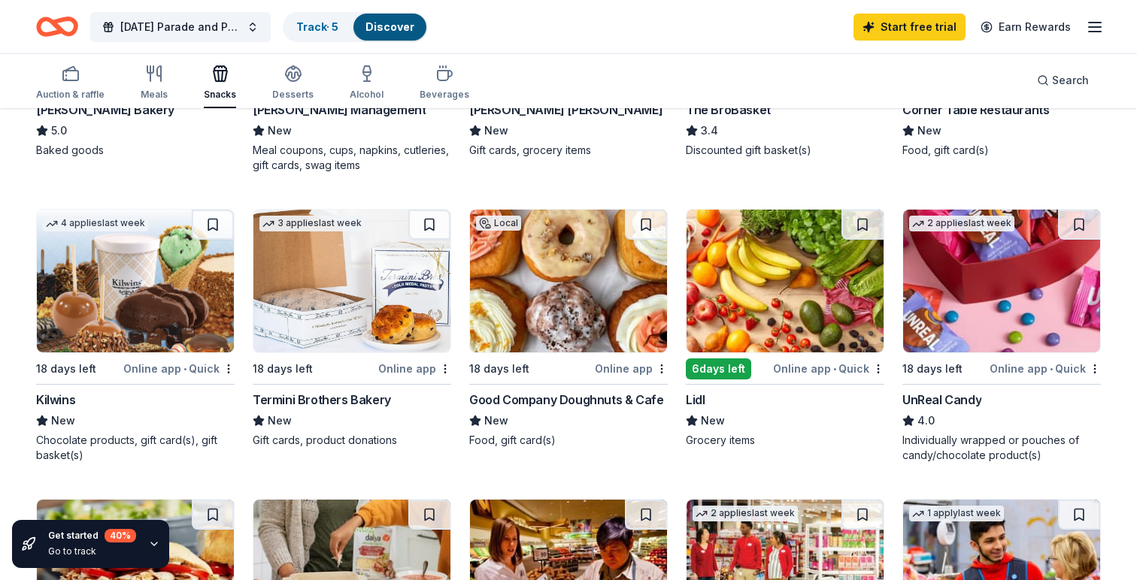
scroll to position [679, 0]
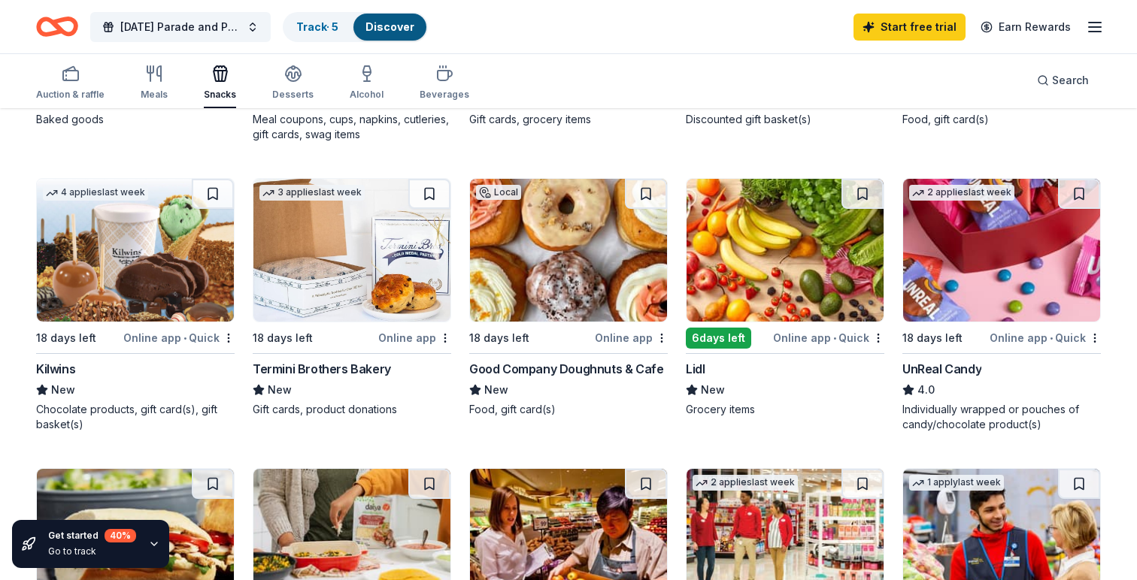
click at [985, 241] on img at bounding box center [1001, 250] width 197 height 143
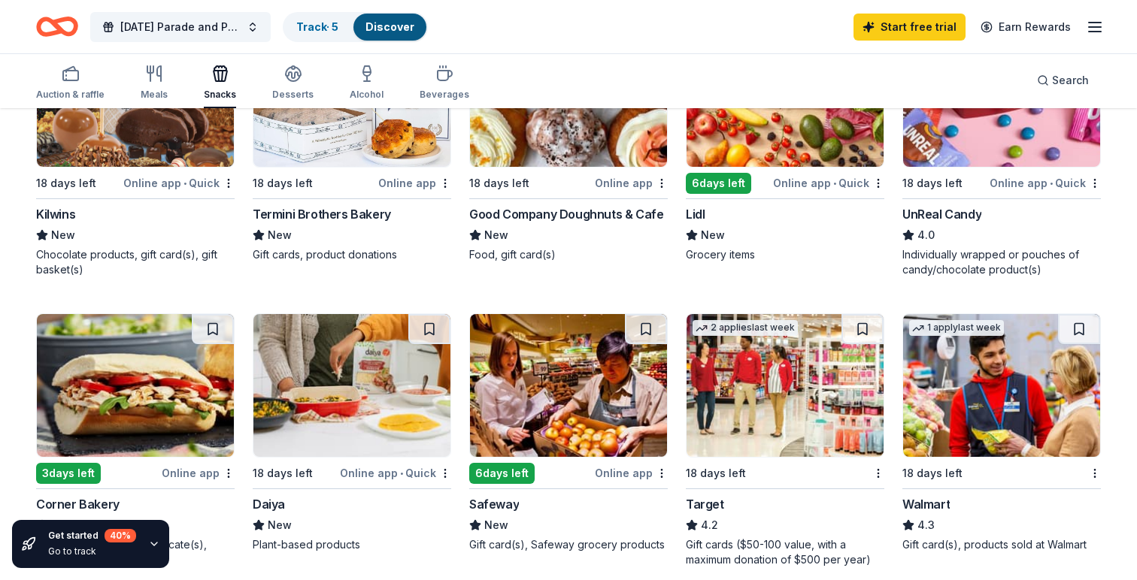
scroll to position [836, 0]
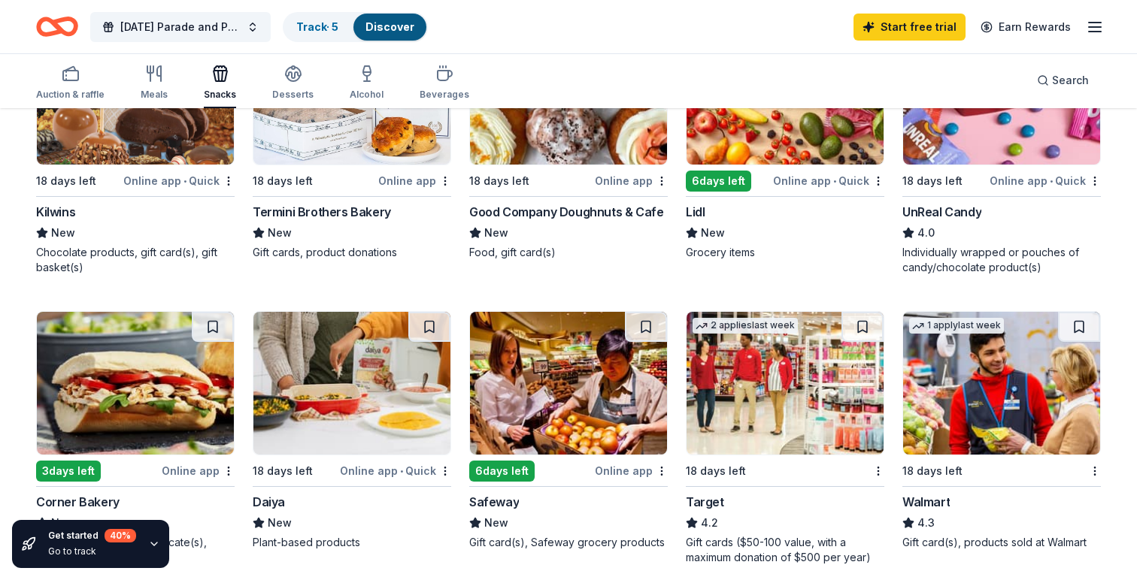
click at [992, 132] on img at bounding box center [1001, 93] width 197 height 143
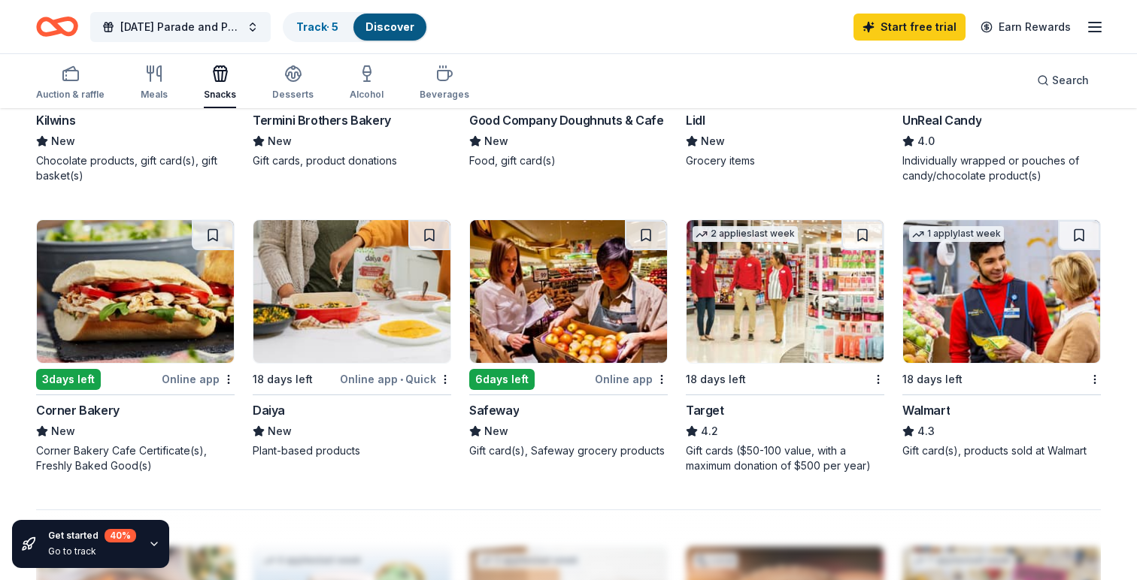
scroll to position [931, 0]
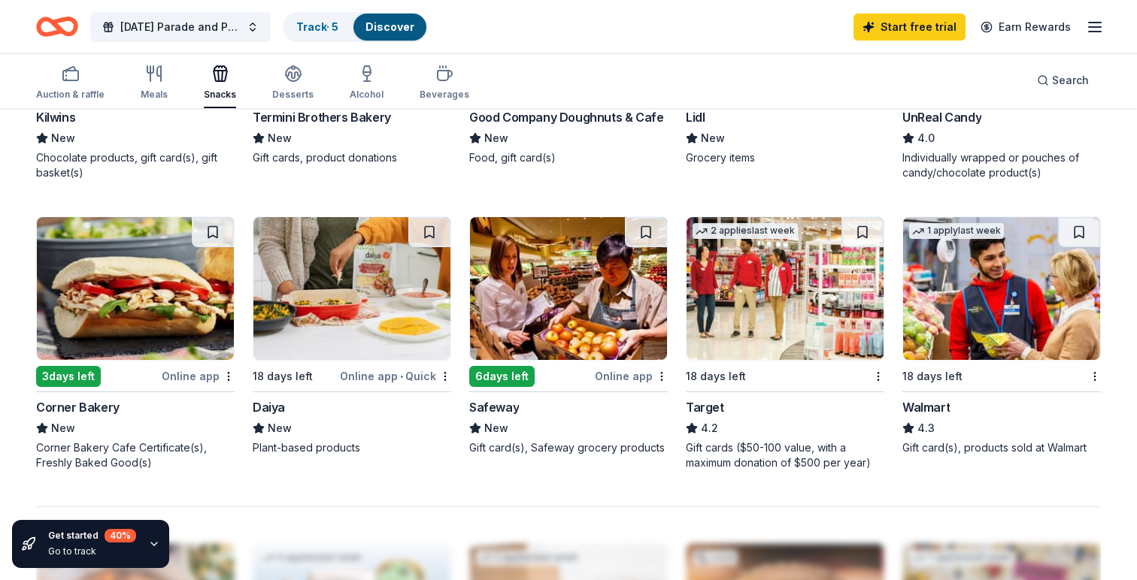
click at [577, 292] on img at bounding box center [568, 288] width 197 height 143
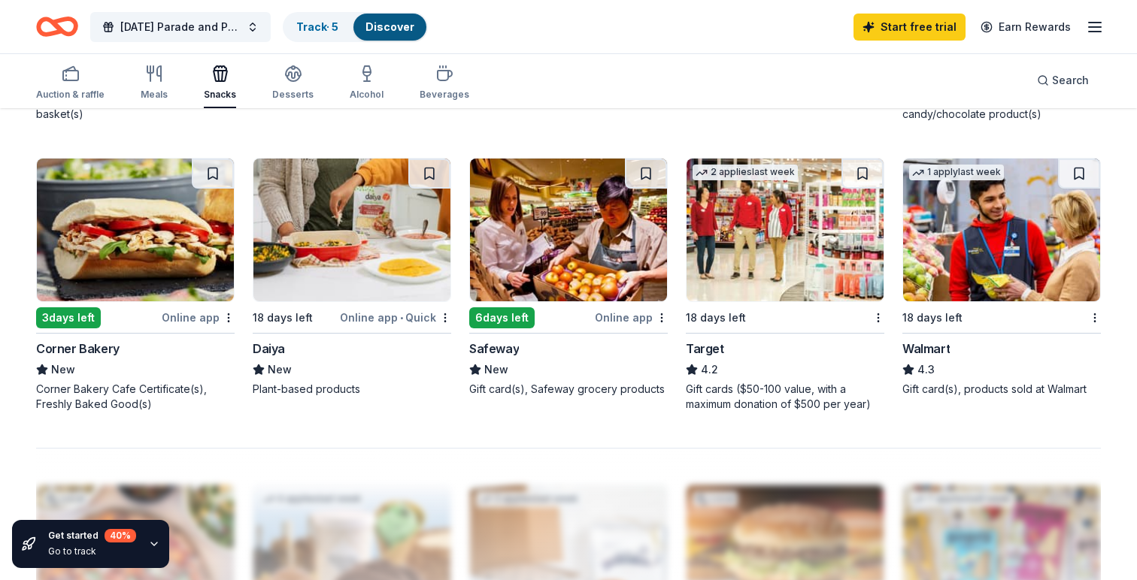
scroll to position [1029, 0]
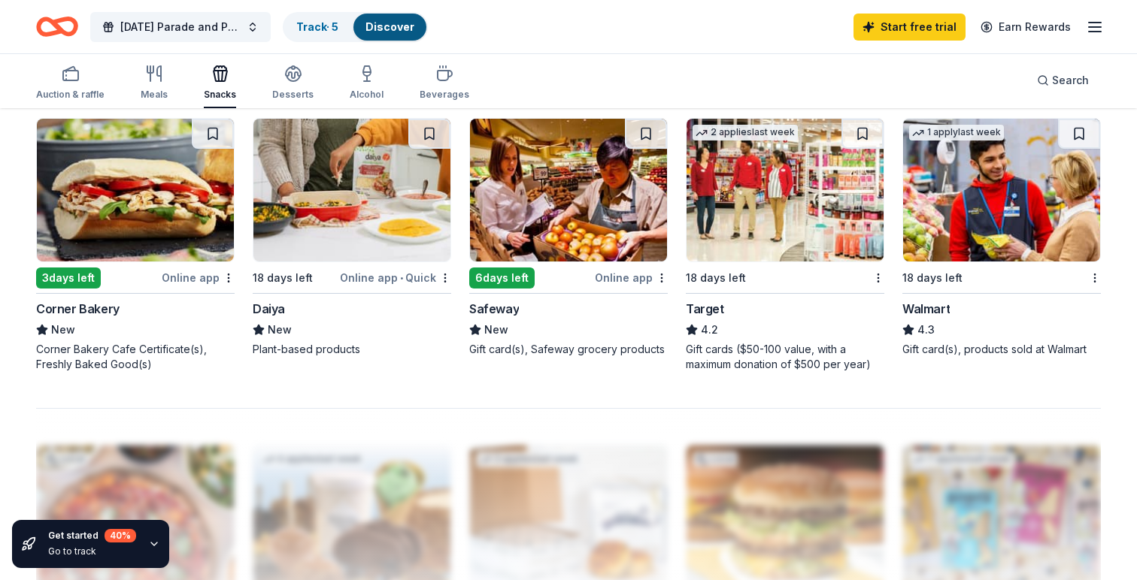
click at [787, 221] on img at bounding box center [784, 190] width 197 height 143
click at [752, 208] on img at bounding box center [784, 190] width 197 height 143
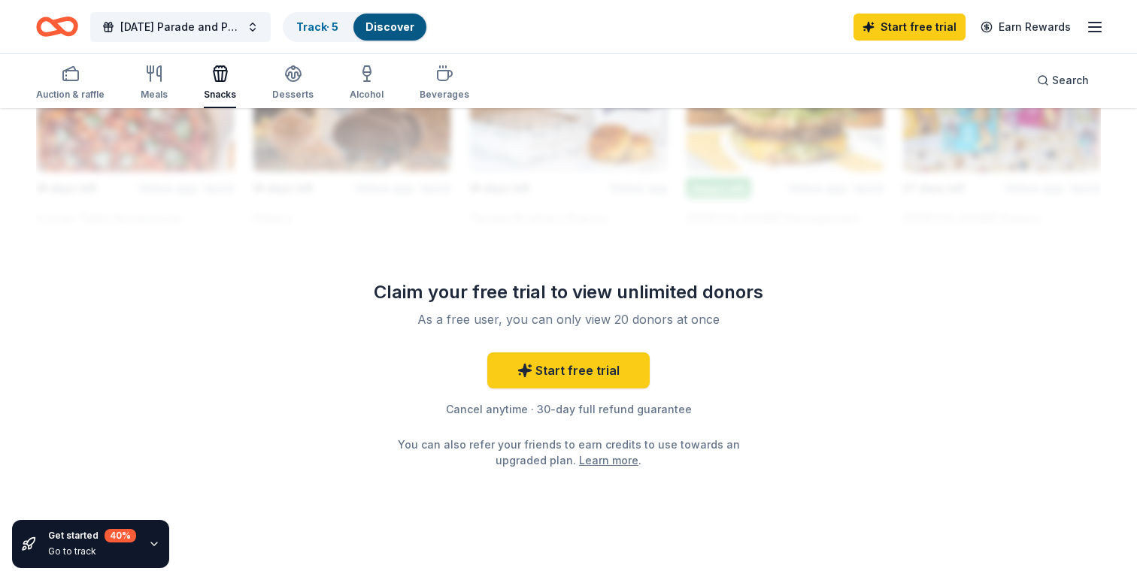
scroll to position [1460, 0]
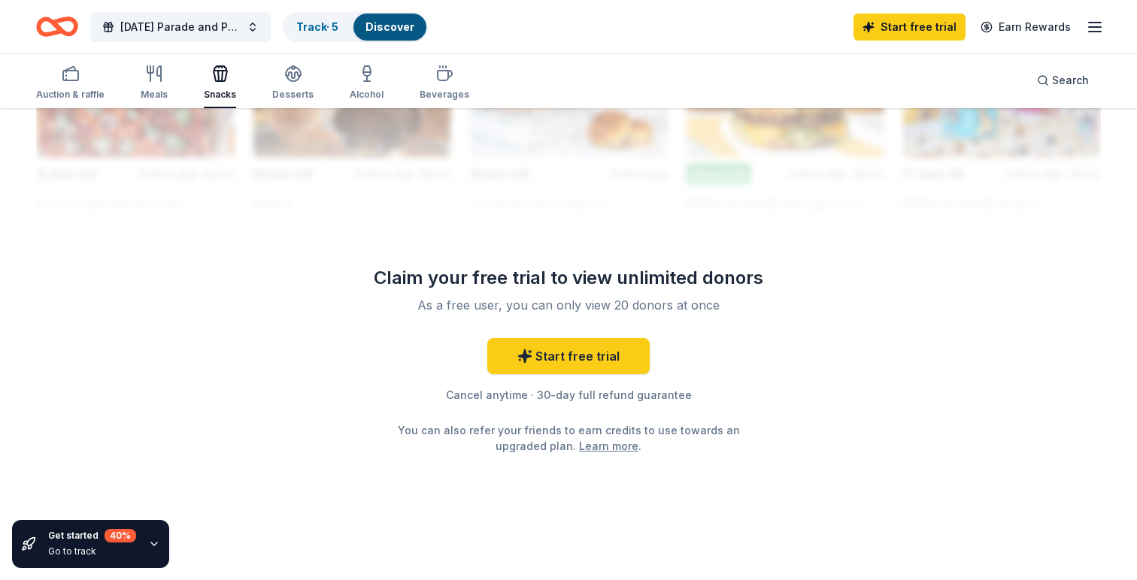
click at [204, 77] on div "button" at bounding box center [220, 74] width 32 height 18
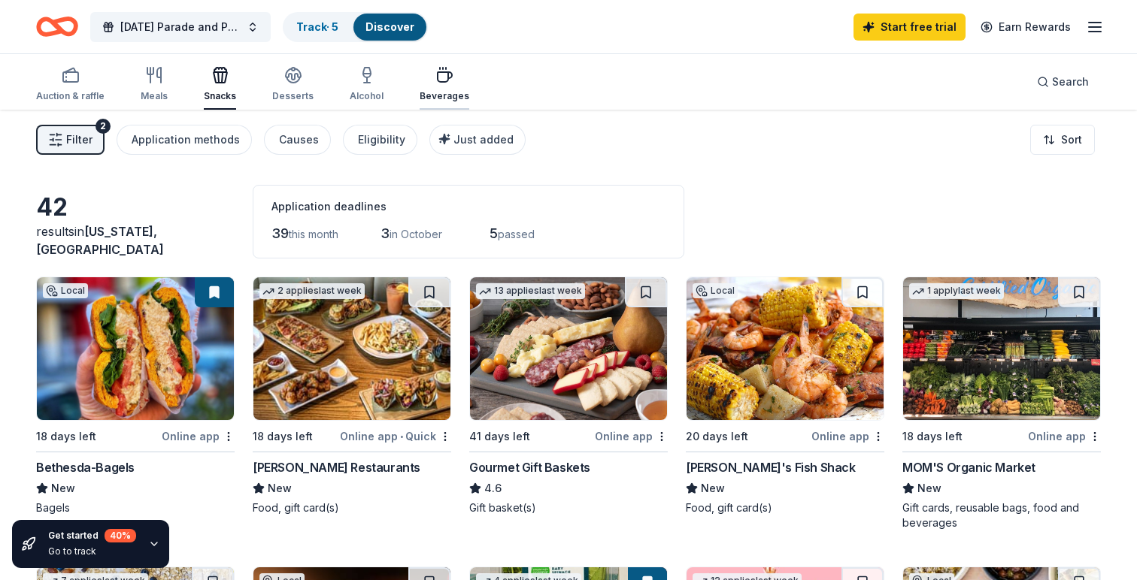
click at [419, 83] on div "button" at bounding box center [444, 75] width 50 height 18
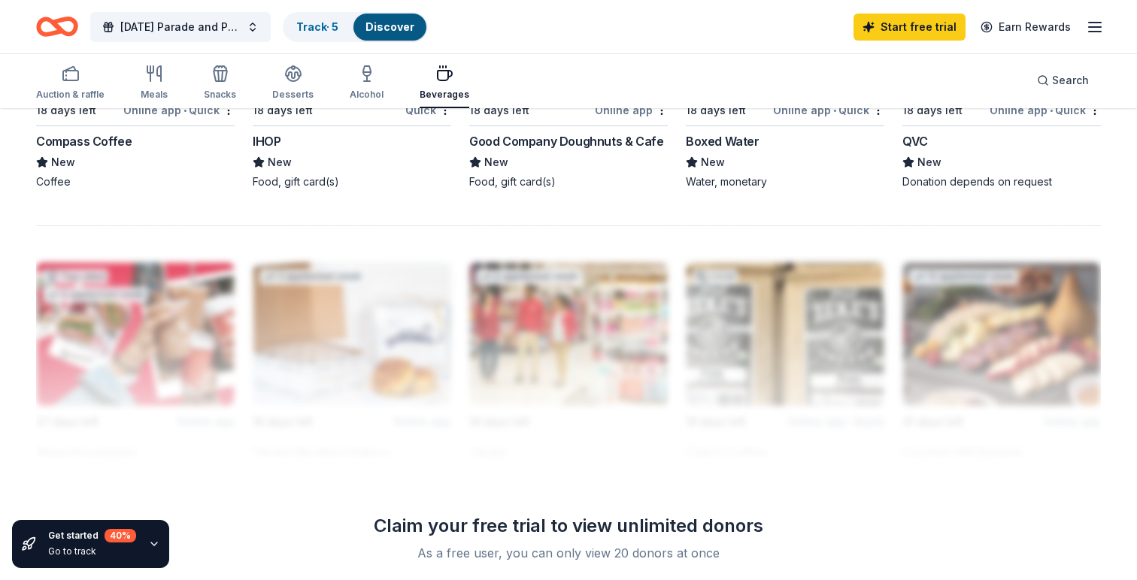
scroll to position [1190, 0]
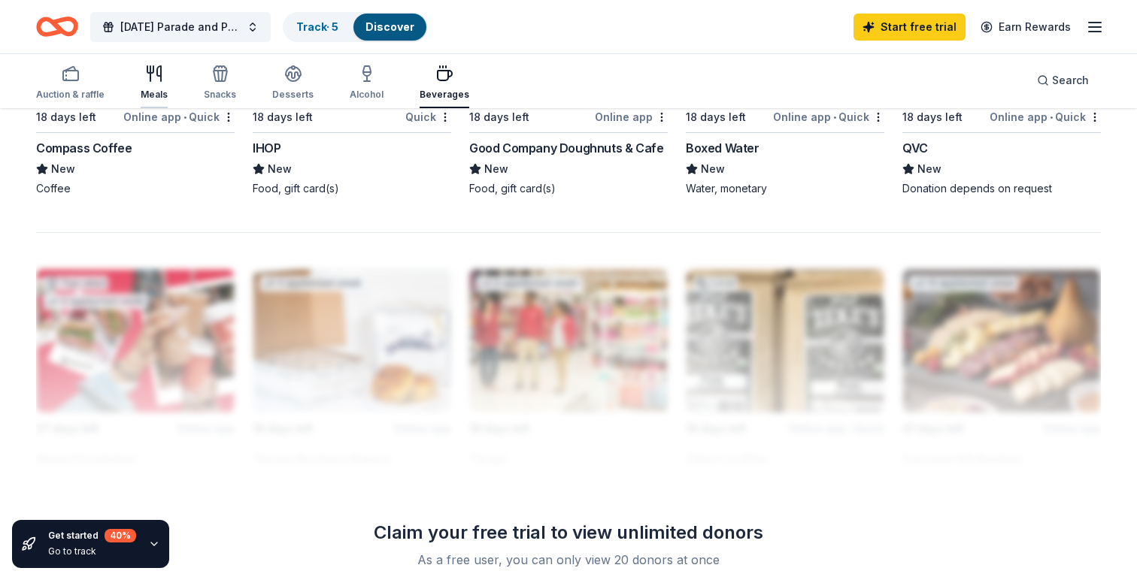
click at [145, 86] on div "Meals" at bounding box center [154, 83] width 27 height 36
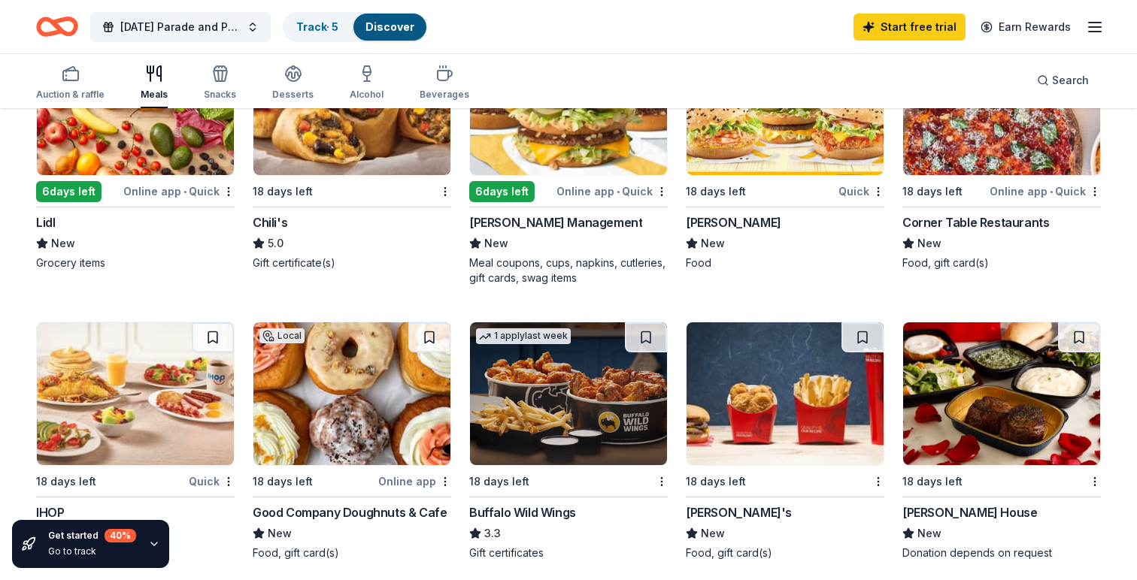
scroll to position [825, 0]
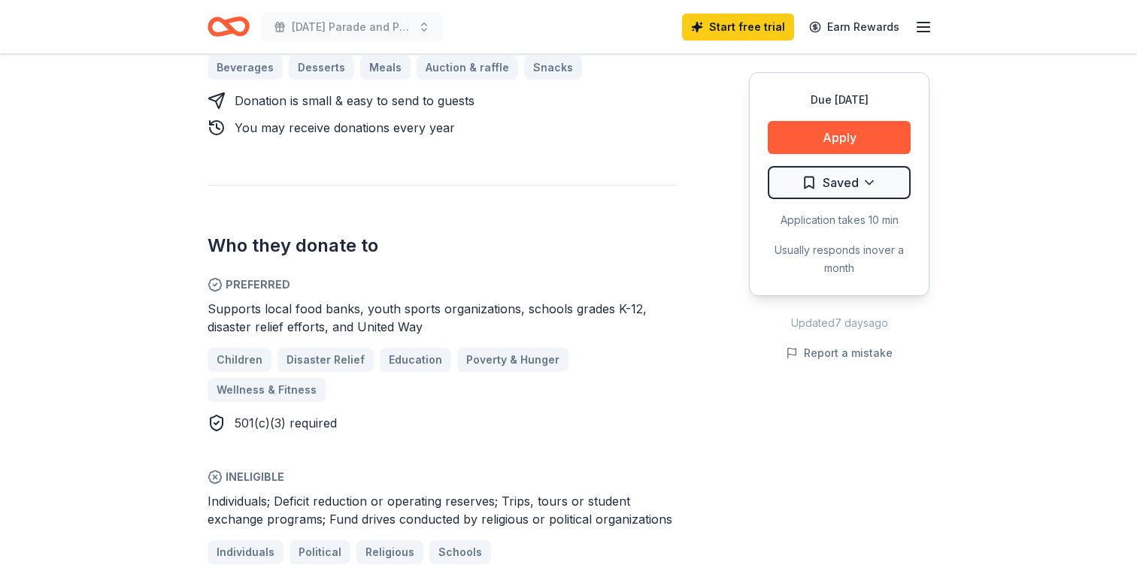
scroll to position [728, 0]
click at [816, 144] on button "Apply" at bounding box center [839, 137] width 143 height 33
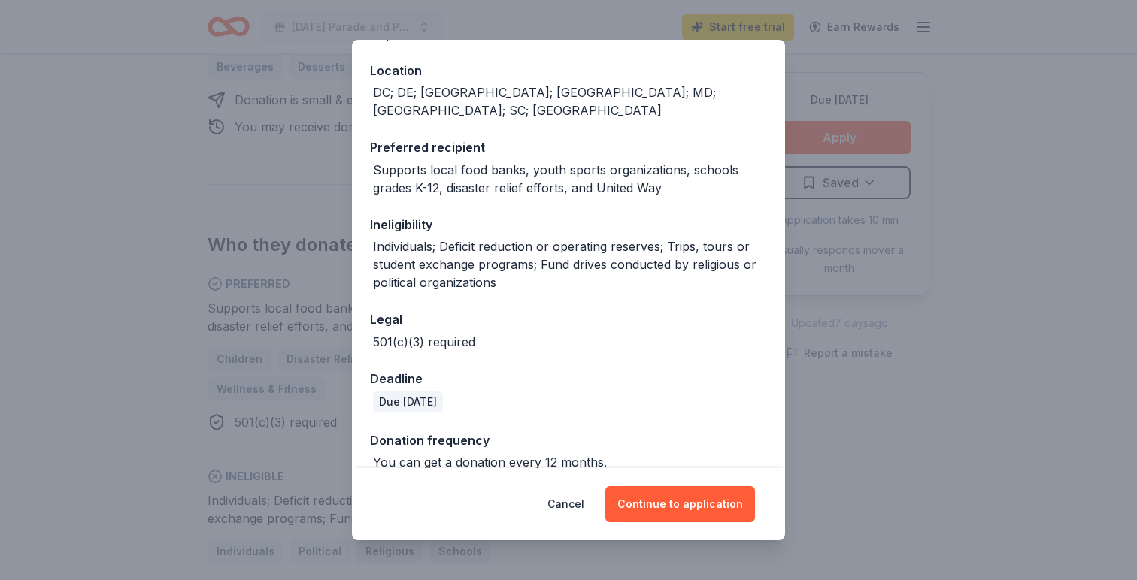
scroll to position [163, 0]
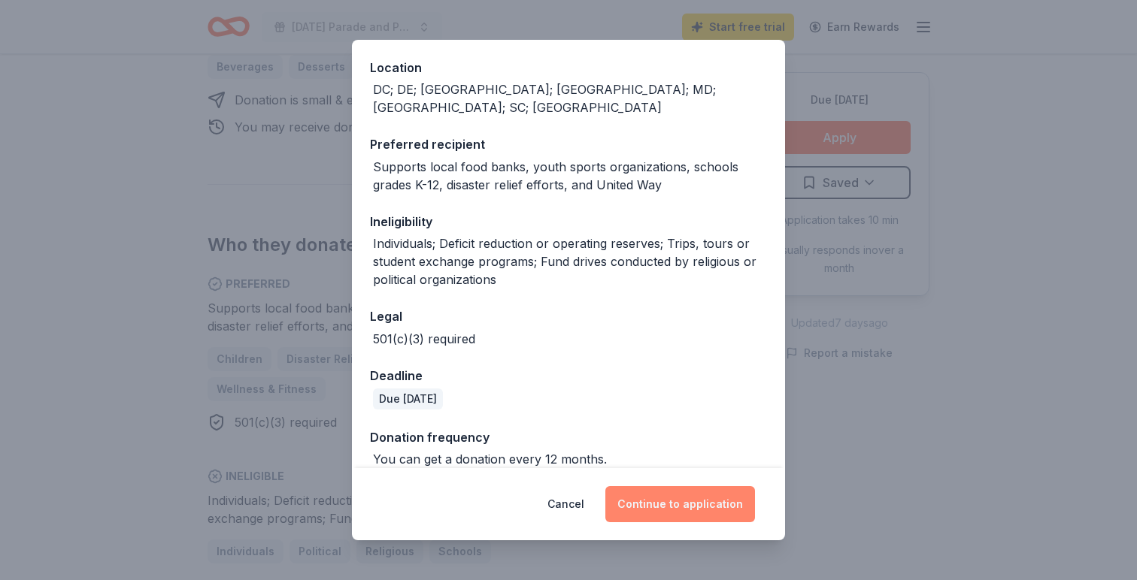
click at [695, 508] on button "Continue to application" at bounding box center [680, 504] width 150 height 36
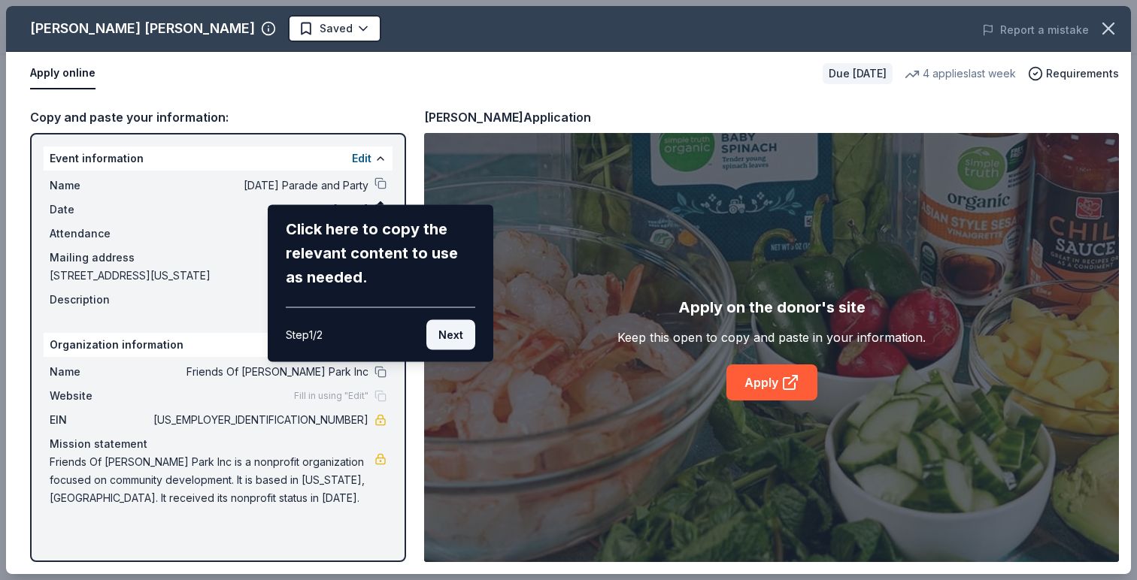
click at [447, 338] on button "Next" at bounding box center [450, 335] width 49 height 30
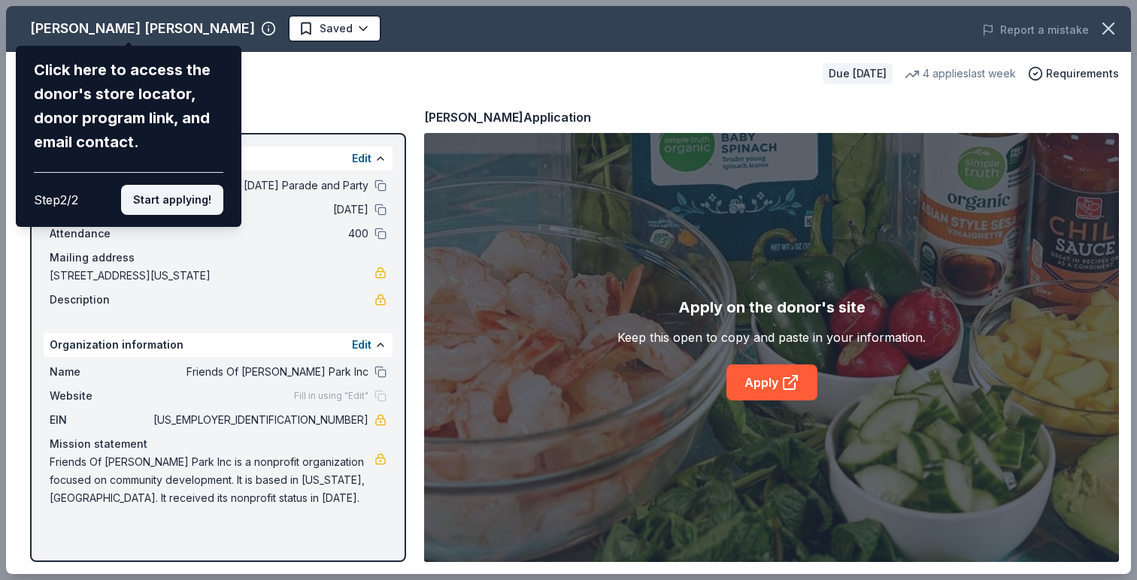
click at [170, 195] on button "Start applying!" at bounding box center [172, 200] width 102 height 30
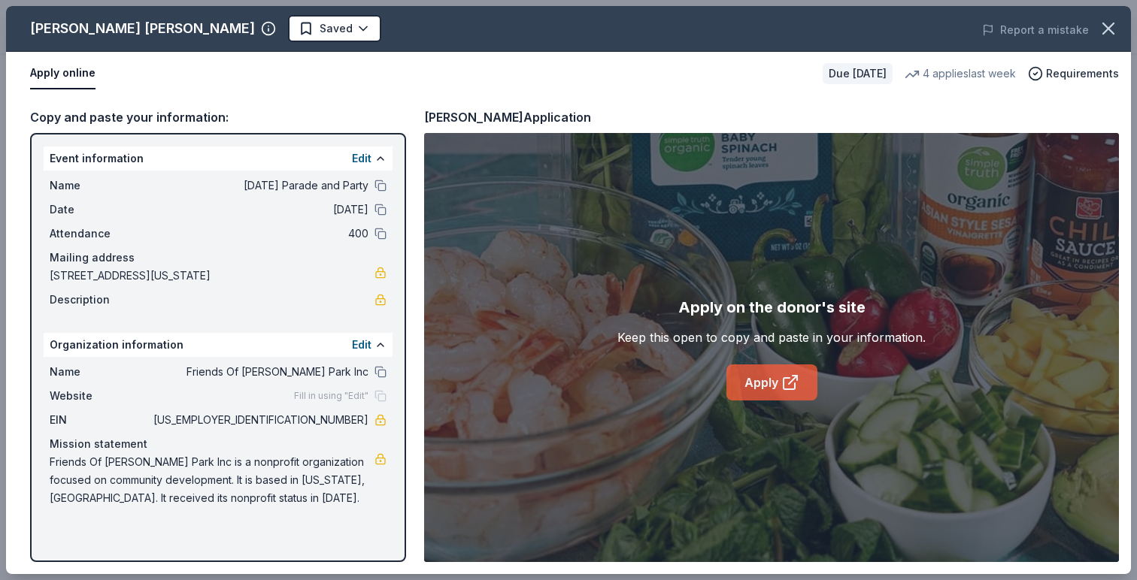
click at [781, 393] on link "Apply" at bounding box center [771, 383] width 91 height 36
drag, startPoint x: 50, startPoint y: 277, endPoint x: 192, endPoint y: 289, distance: 143.3
click at [192, 289] on div "Name 2025 Halloween Parade and Party Date 10/26/25 Attendance 400 Mailing addre…" at bounding box center [218, 243] width 349 height 144
drag, startPoint x: 306, startPoint y: 420, endPoint x: 368, endPoint y: 432, distance: 63.4
click at [368, 432] on div "Name Friends Of Noyes Park Inc Website Fill in using "Edit" EIN 46-4094344 Miss…" at bounding box center [218, 435] width 349 height 156
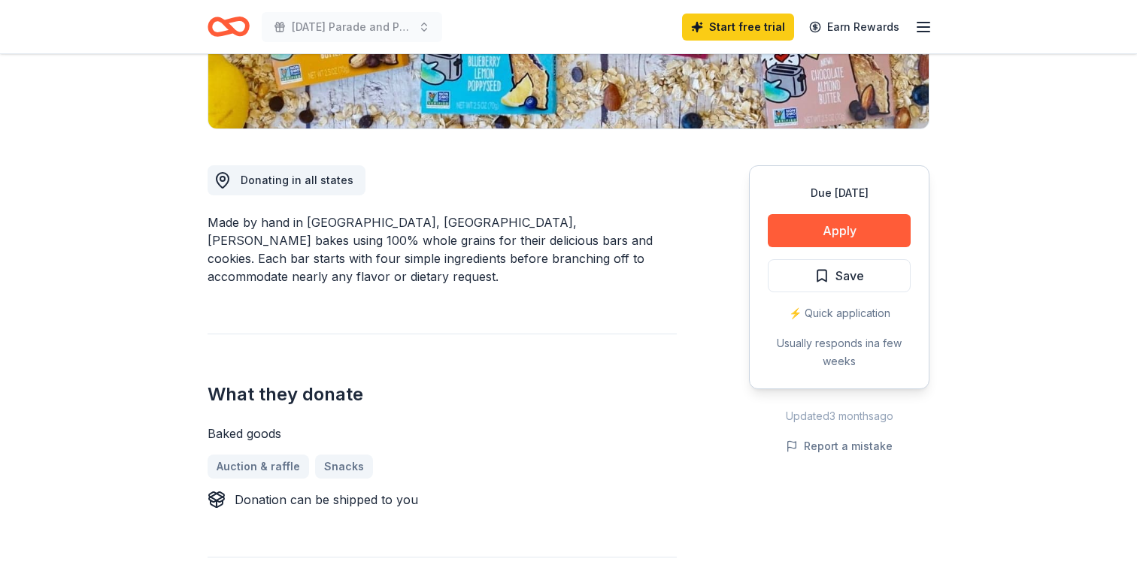
scroll to position [336, 0]
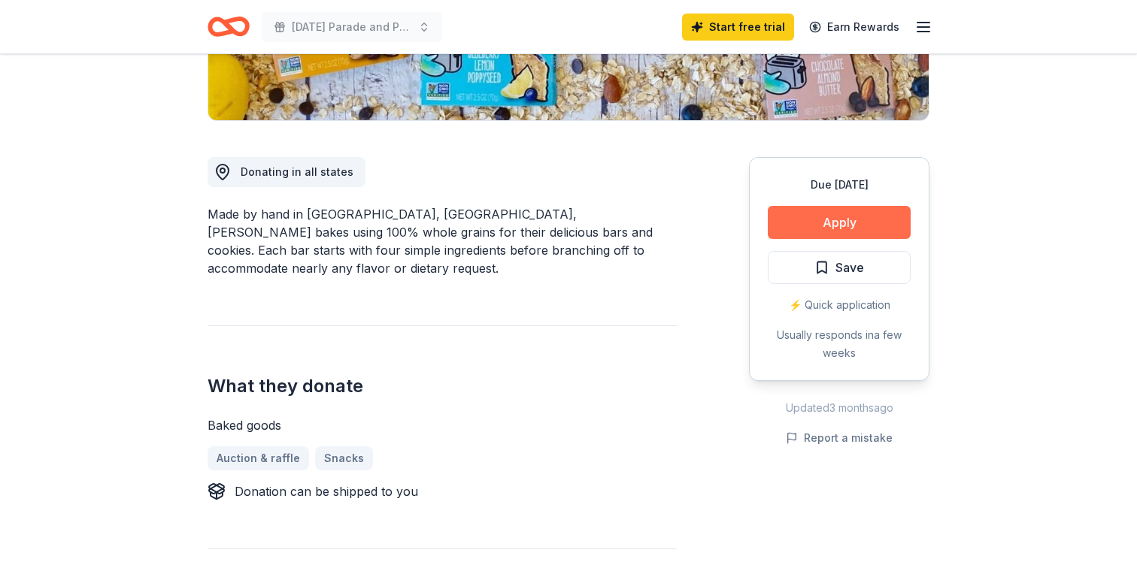
click at [854, 220] on button "Apply" at bounding box center [839, 222] width 143 height 33
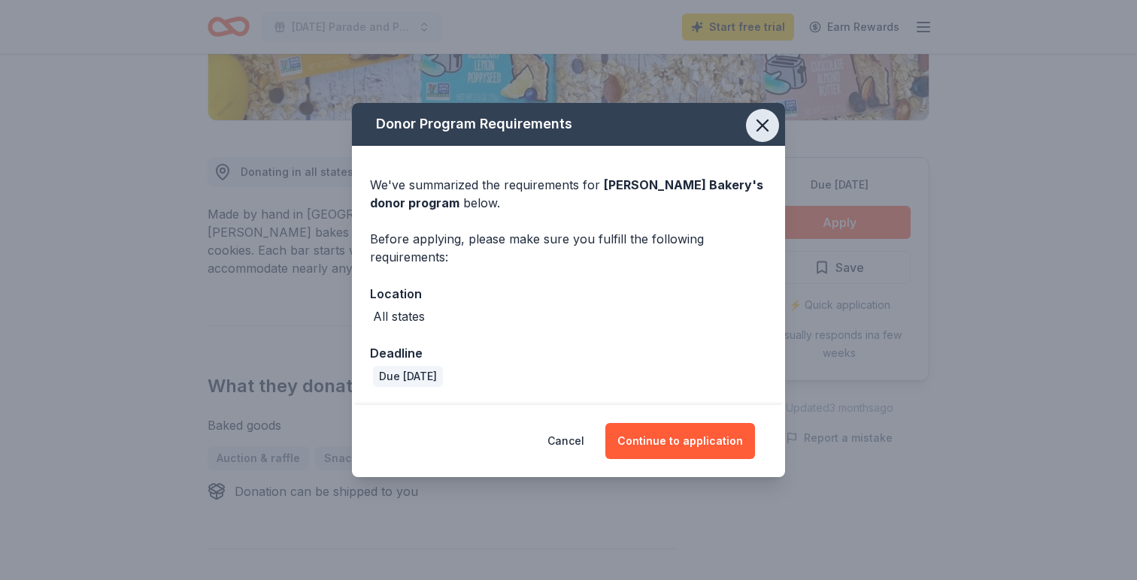
click at [764, 116] on icon "button" at bounding box center [762, 125] width 21 height 21
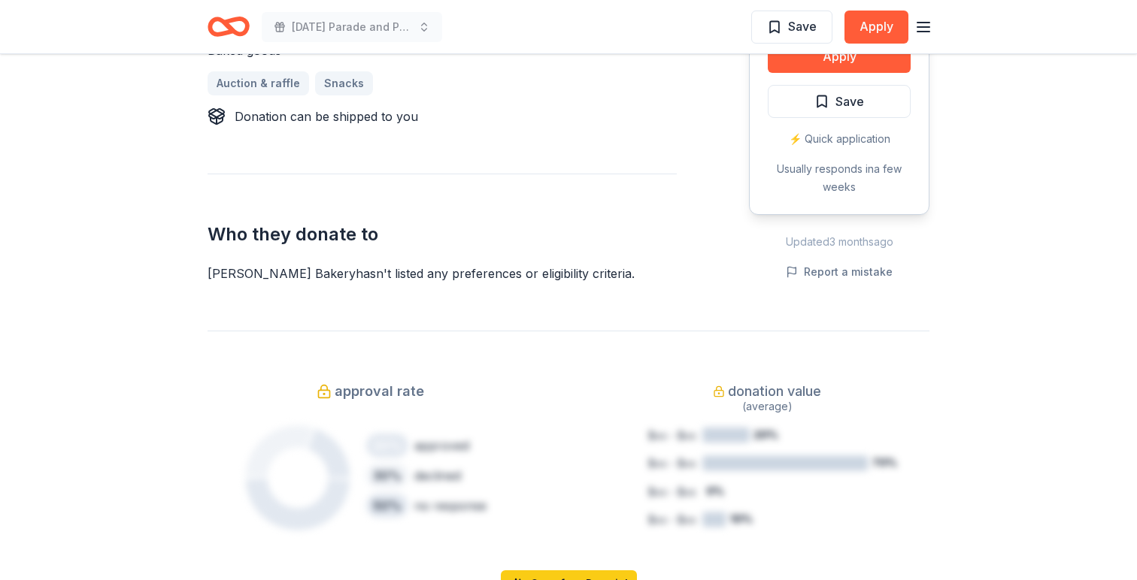
scroll to position [737, 0]
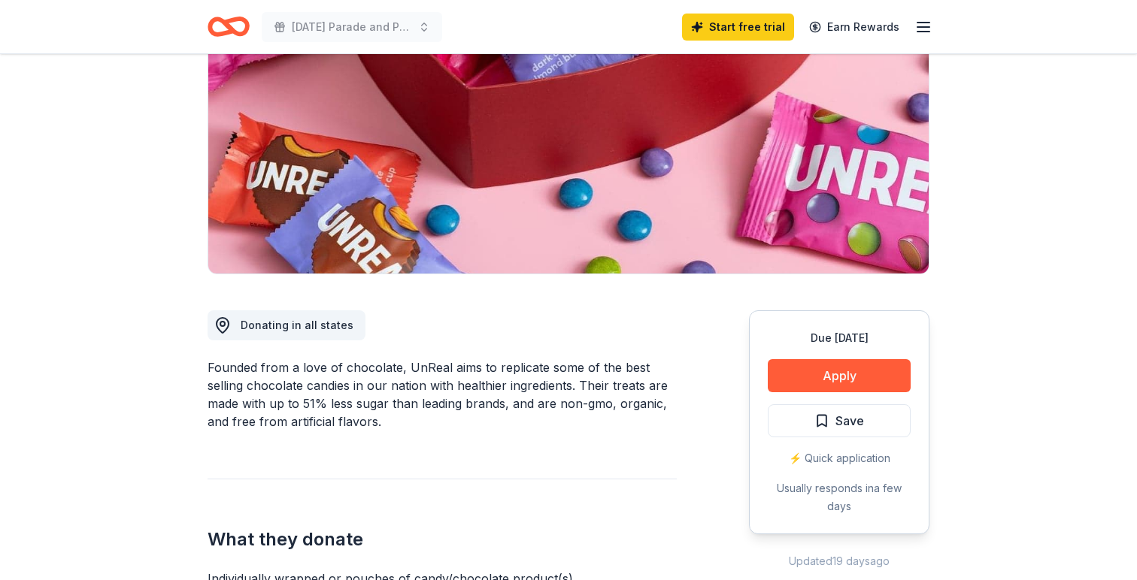
scroll to position [188, 0]
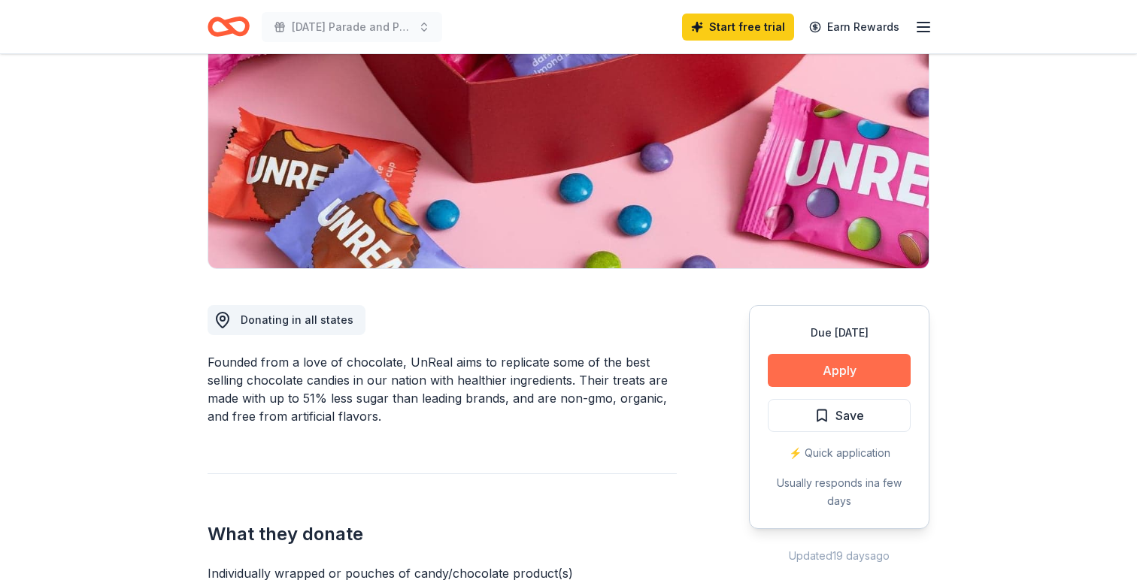
click at [817, 372] on button "Apply" at bounding box center [839, 370] width 143 height 33
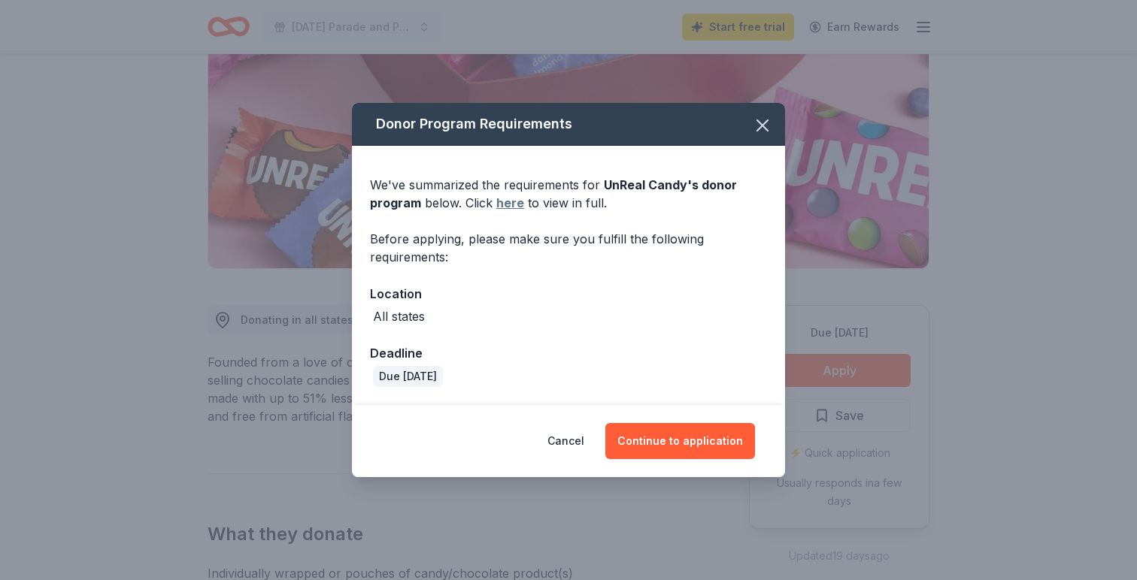
click at [505, 198] on link "here" at bounding box center [510, 203] width 28 height 18
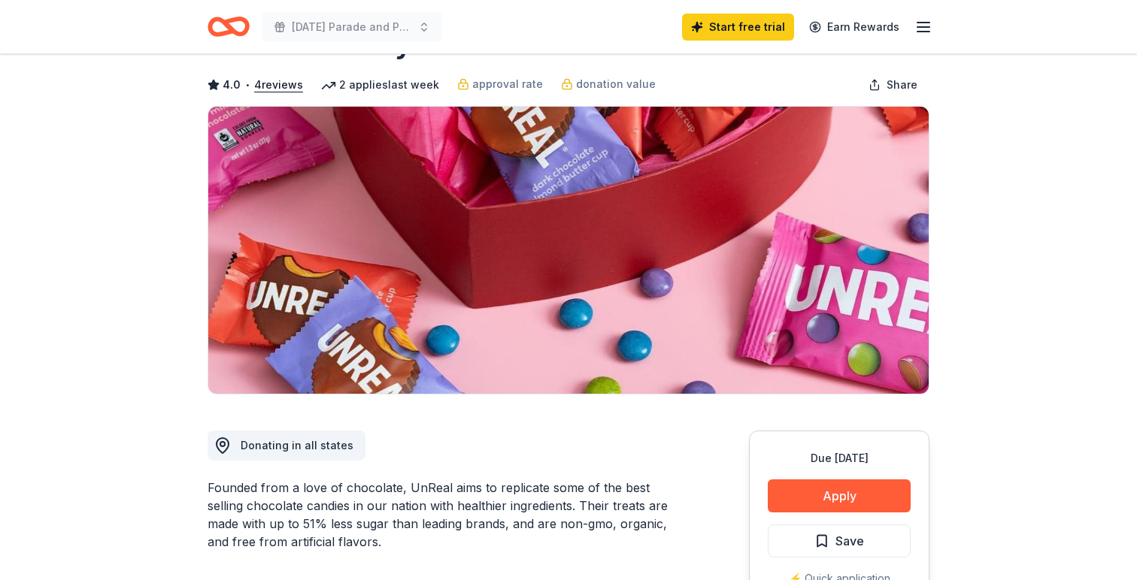
scroll to position [80, 0]
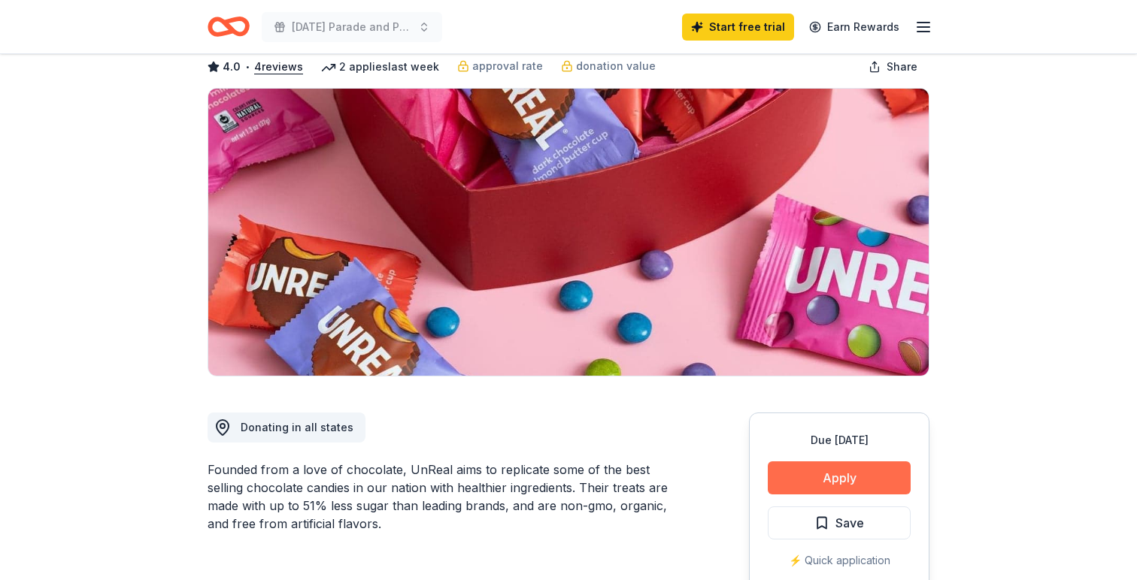
click at [812, 474] on button "Apply" at bounding box center [839, 478] width 143 height 33
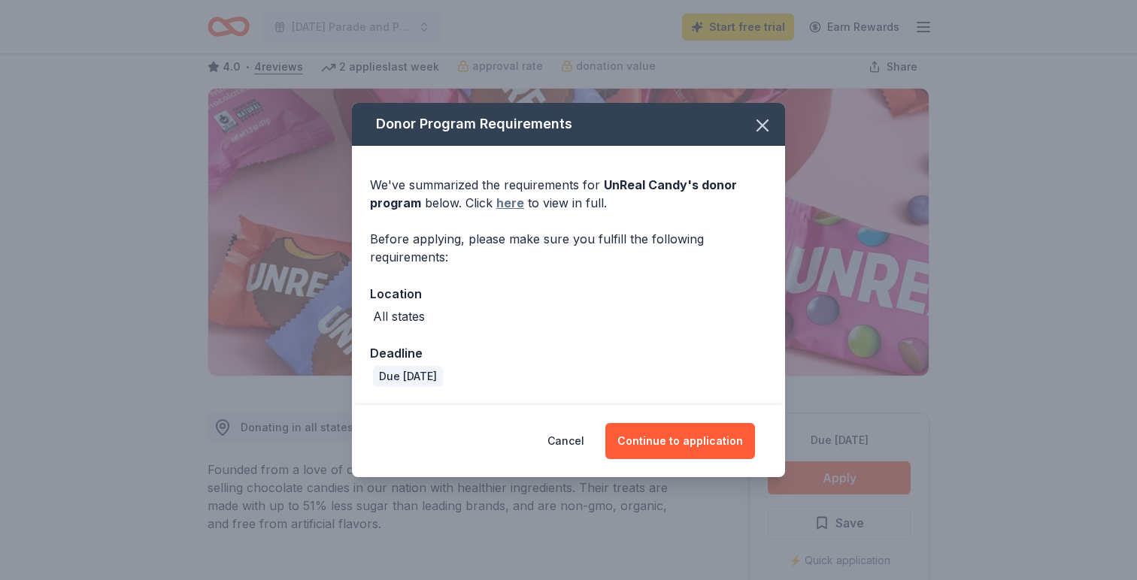
click at [513, 206] on link "here" at bounding box center [510, 203] width 28 height 18
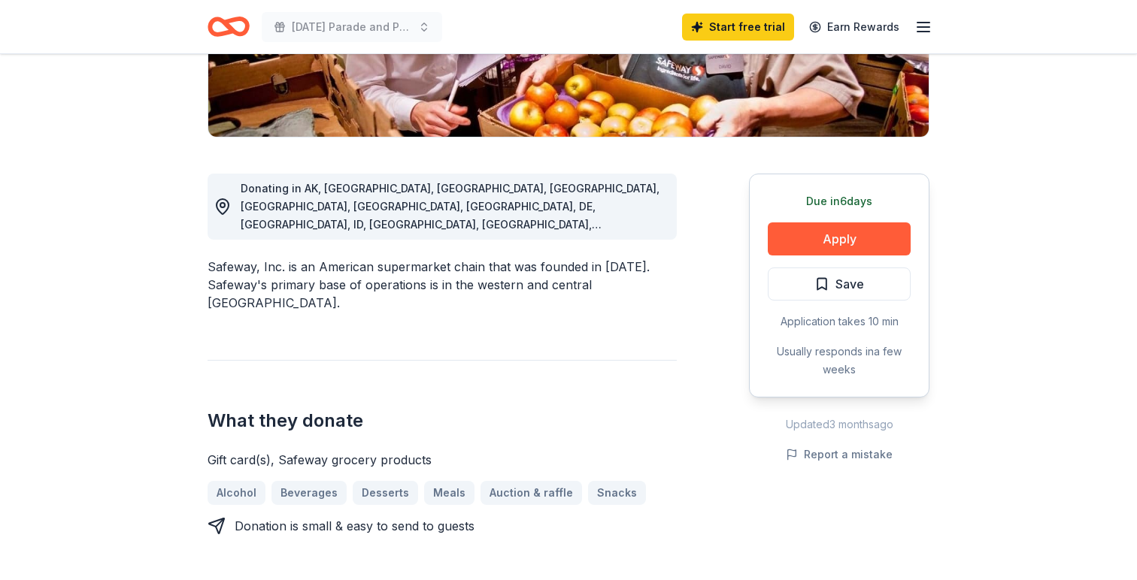
scroll to position [320, 0]
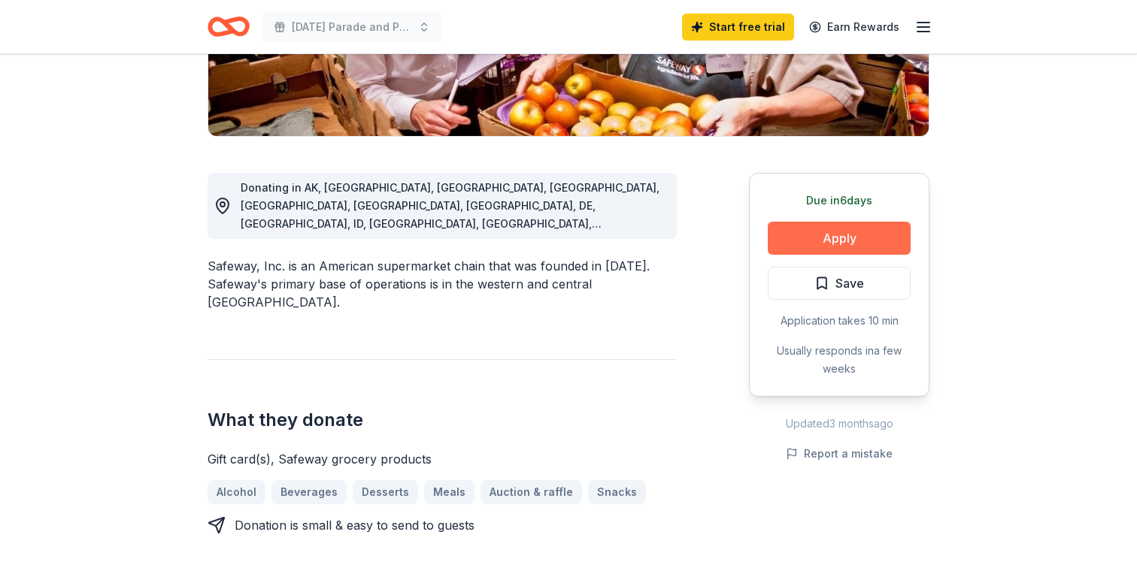
click at [838, 233] on button "Apply" at bounding box center [839, 238] width 143 height 33
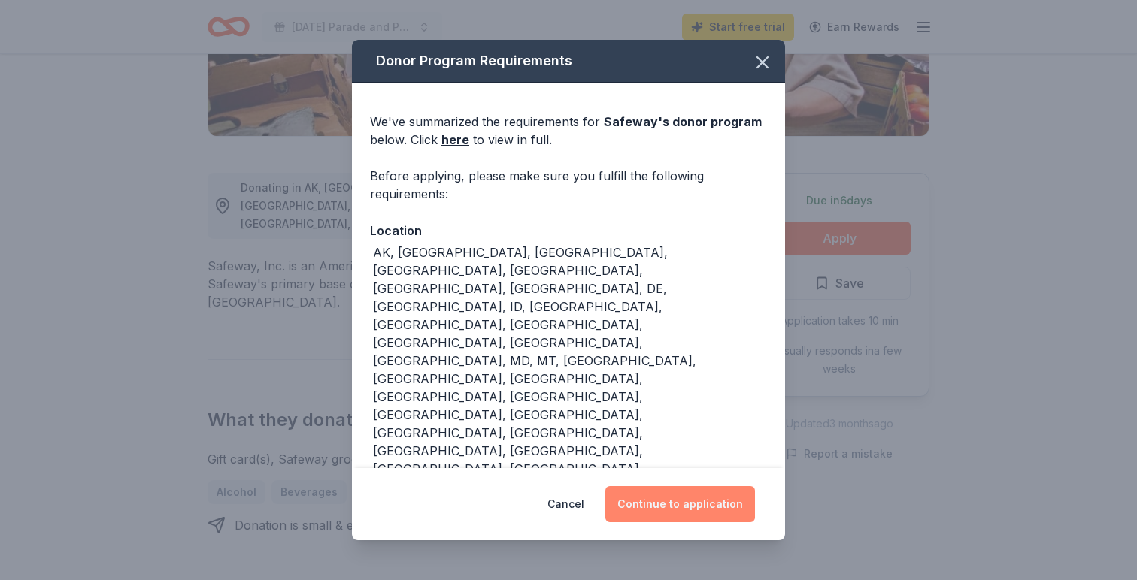
click at [658, 495] on button "Continue to application" at bounding box center [680, 504] width 150 height 36
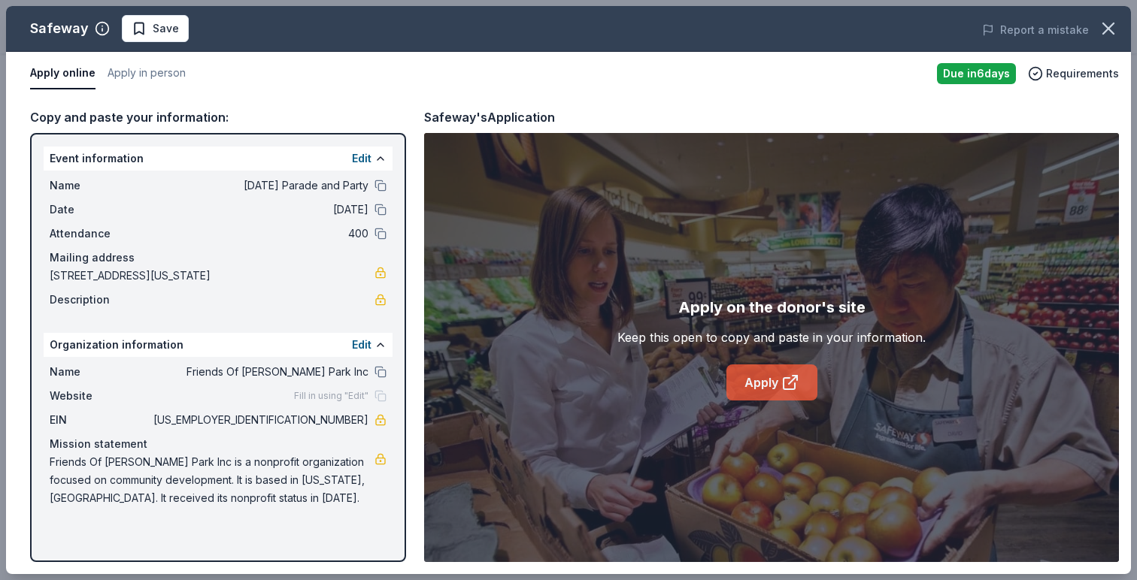
click at [792, 392] on link "Apply" at bounding box center [771, 383] width 91 height 36
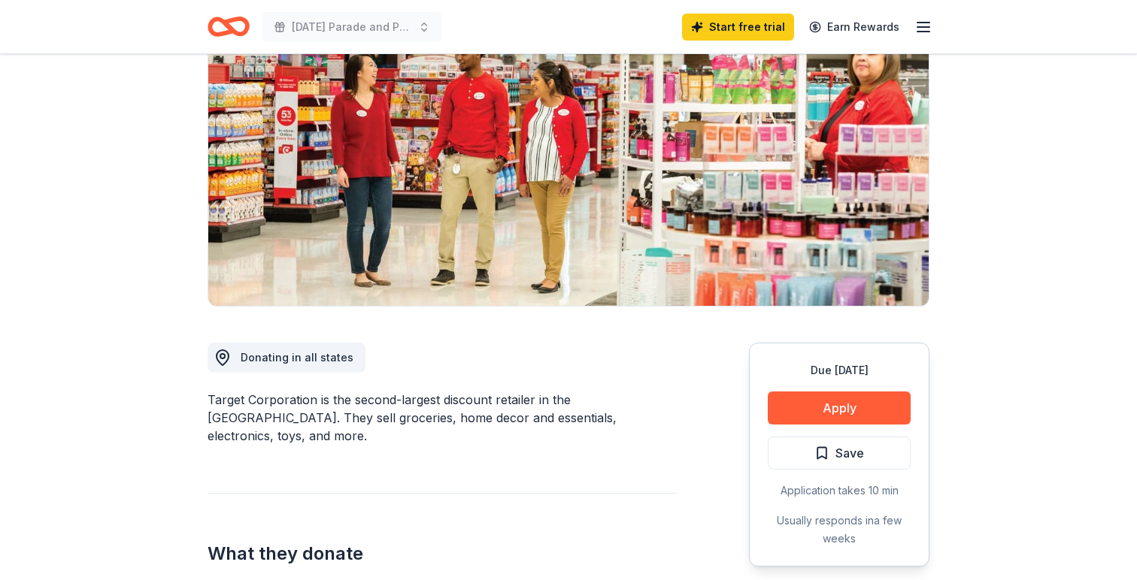
scroll to position [175, 0]
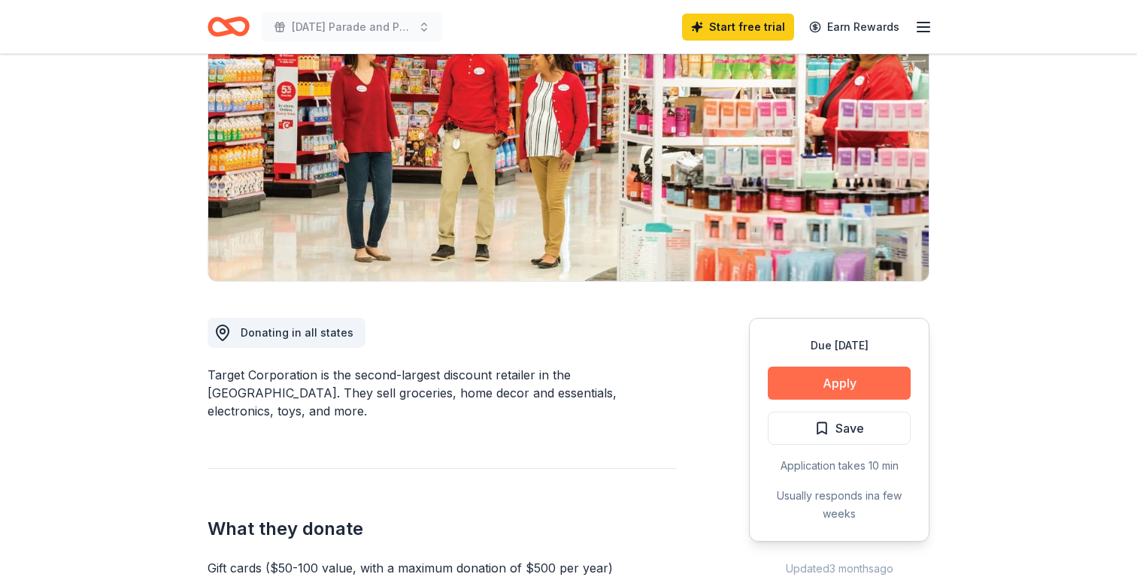
click at [814, 380] on button "Apply" at bounding box center [839, 383] width 143 height 33
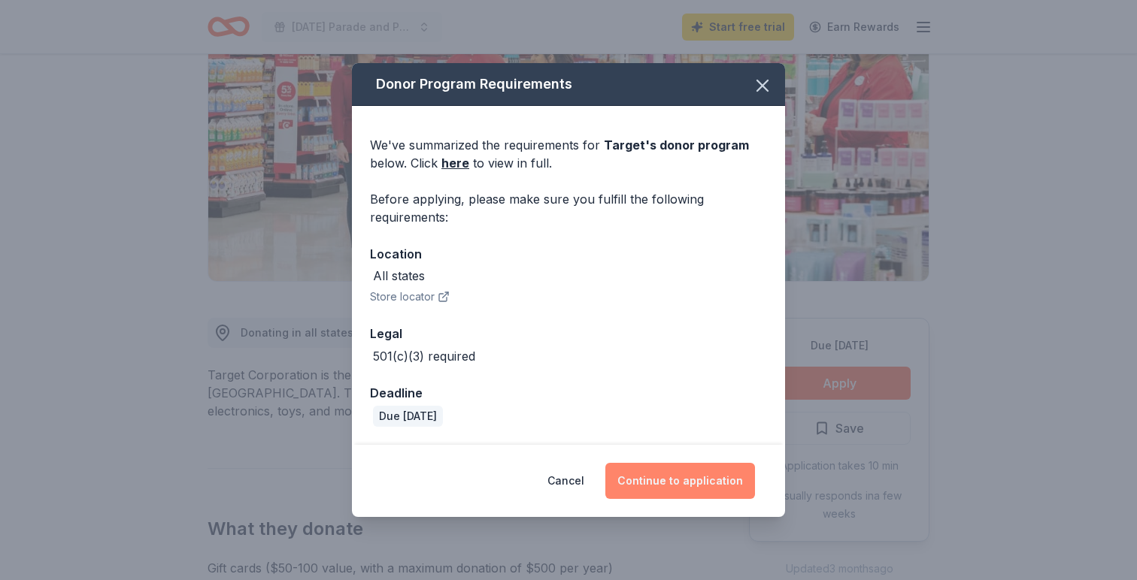
click at [662, 484] on button "Continue to application" at bounding box center [680, 481] width 150 height 36
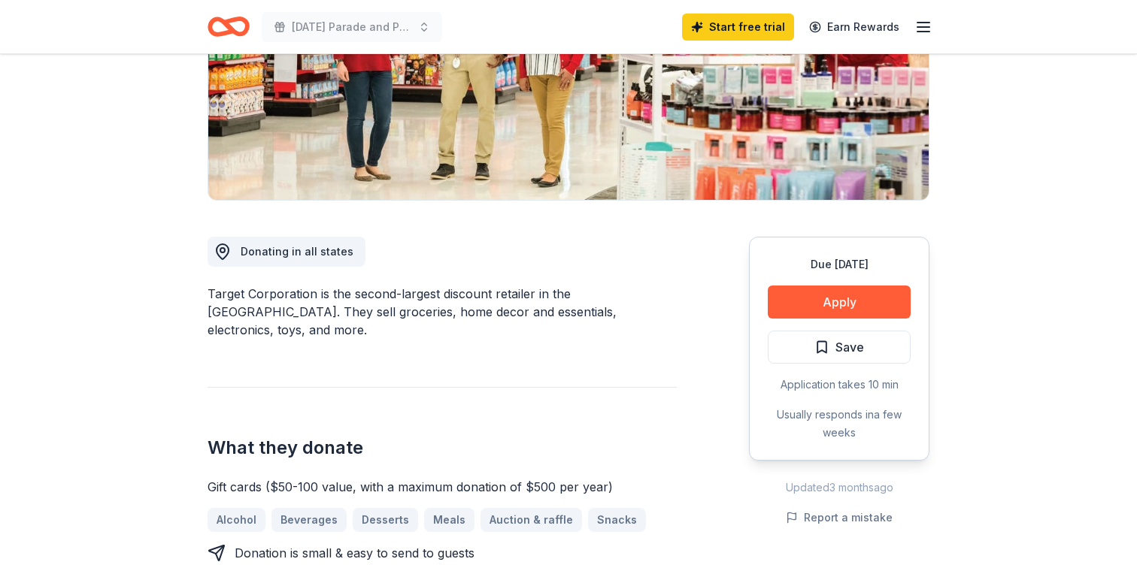
scroll to position [271, 0]
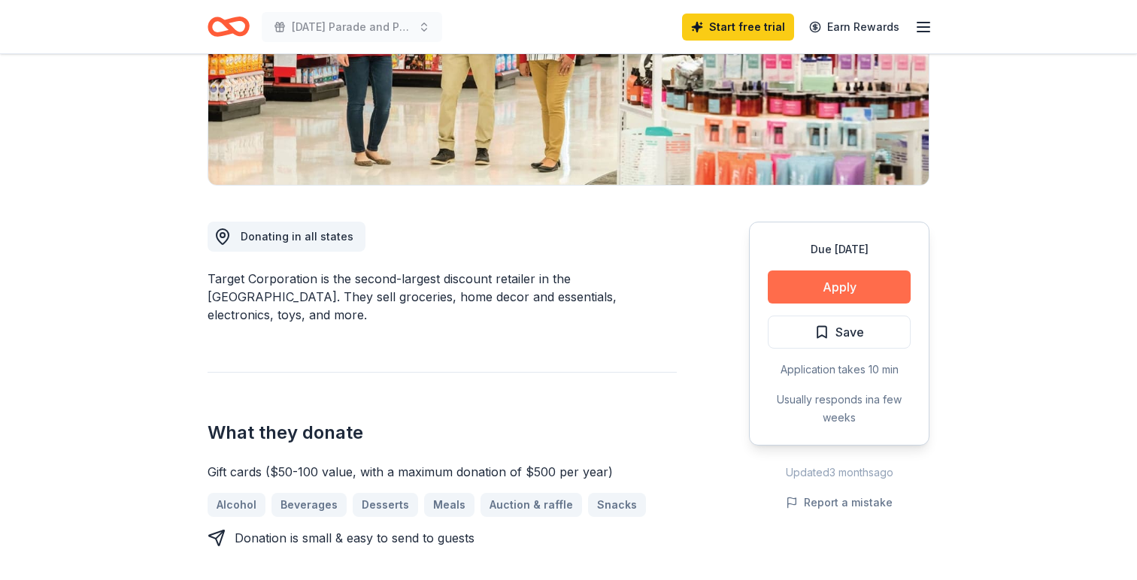
click at [799, 285] on button "Apply" at bounding box center [839, 287] width 143 height 33
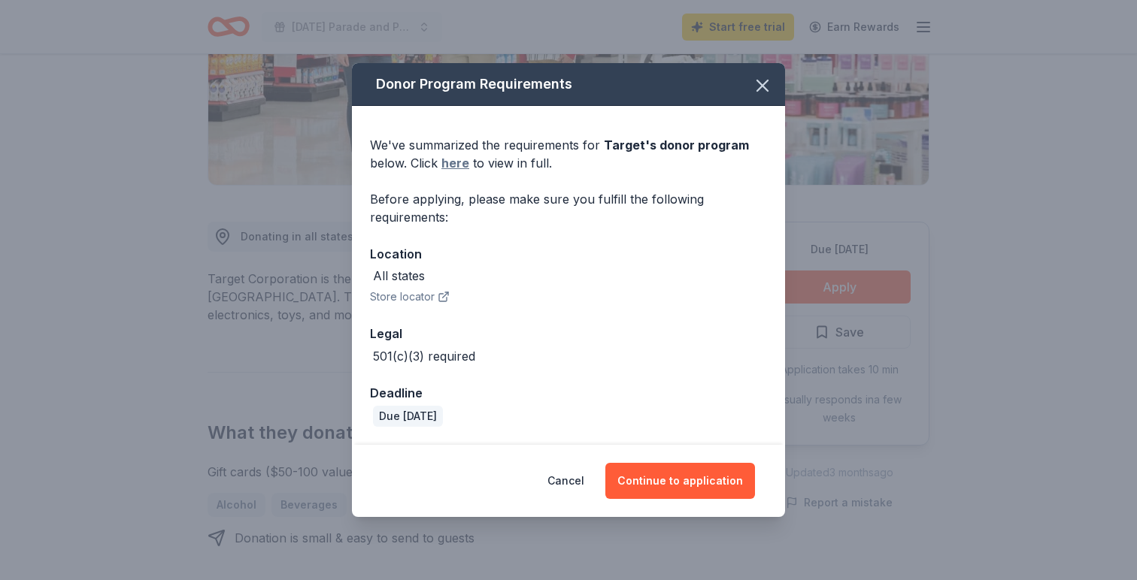
click at [447, 170] on link "here" at bounding box center [455, 163] width 28 height 18
